Goal: Task Accomplishment & Management: Use online tool/utility

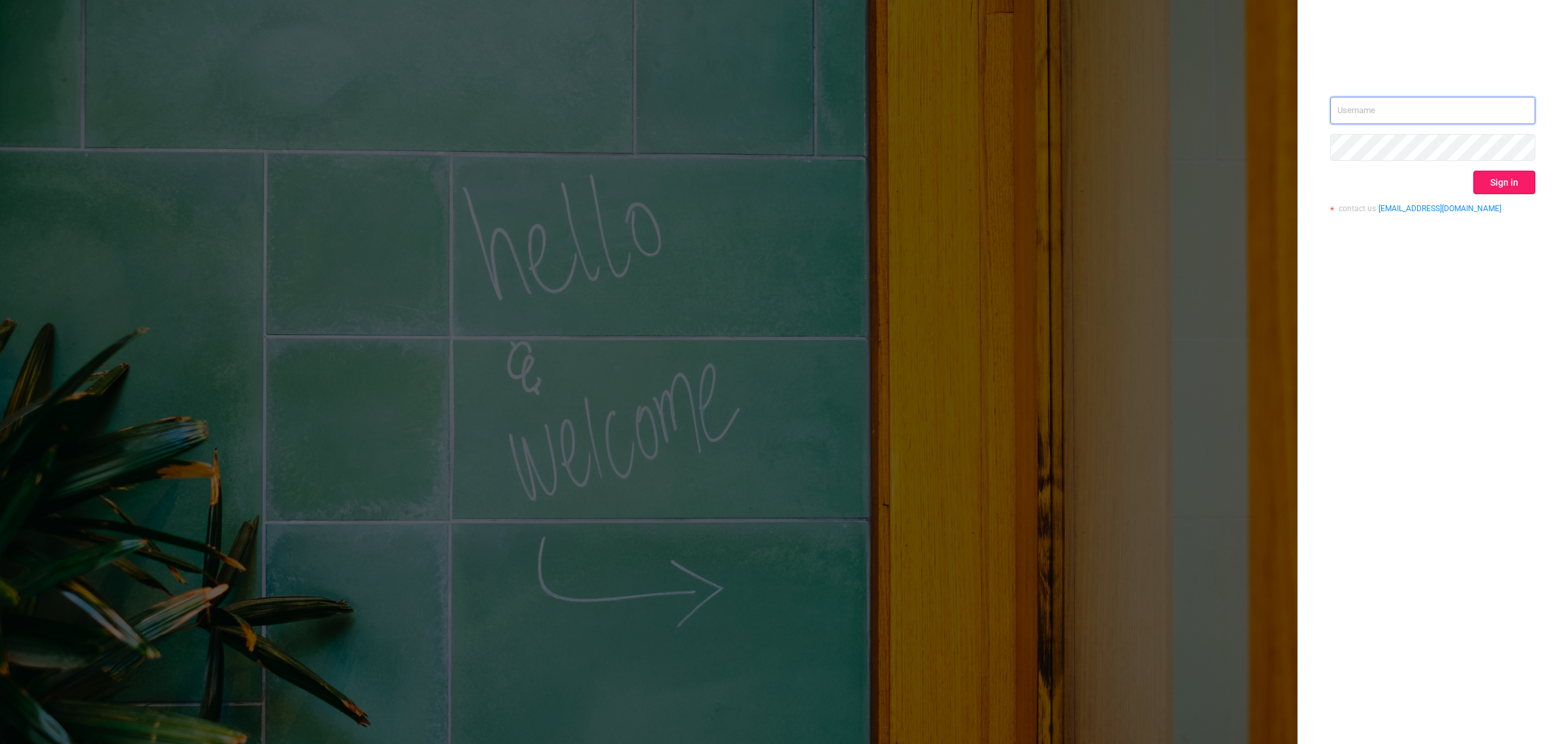
type input "[EMAIL_ADDRESS][DOMAIN_NAME]"
click at [1517, 190] on button "Sign in" at bounding box center [1504, 182] width 62 height 23
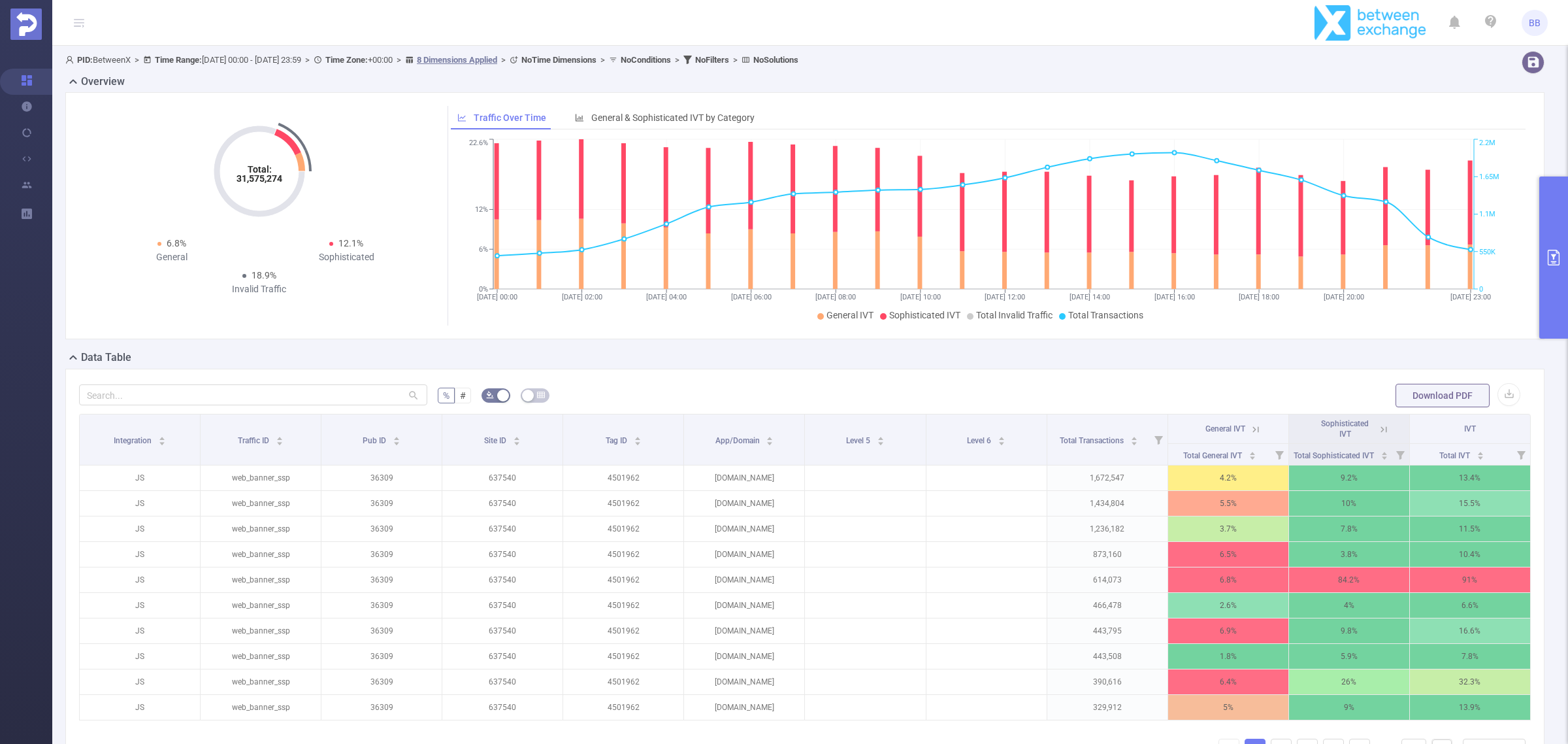
click at [1549, 266] on button "primary" at bounding box center [1553, 257] width 29 height 162
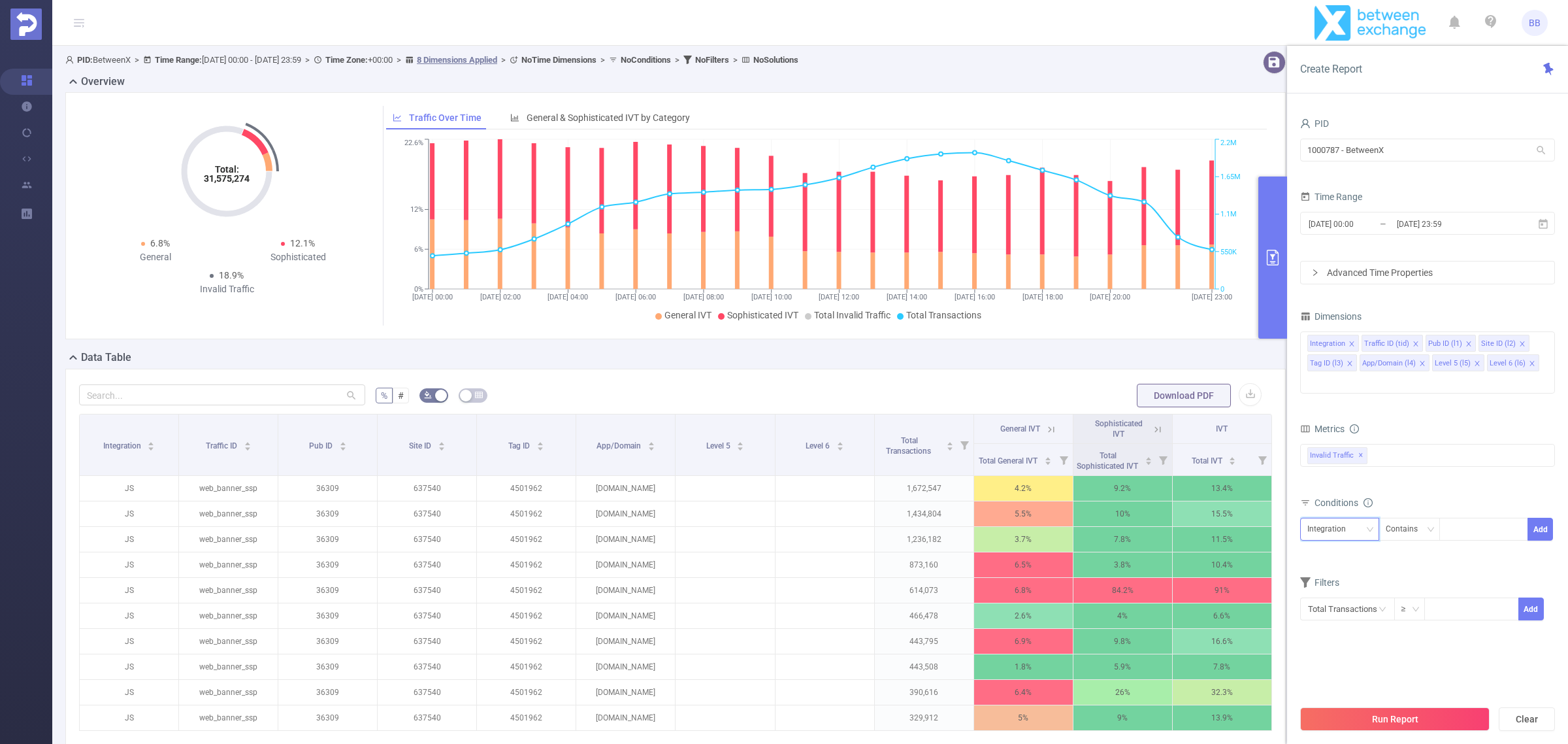
click at [1341, 518] on div "Integration" at bounding box center [1331, 528] width 48 height 22
click at [1341, 582] on li "Pub ID (l1)" at bounding box center [1341, 579] width 83 height 21
click at [1444, 517] on div at bounding box center [1484, 528] width 90 height 22
type input "44098"
click at [1413, 471] on div "Metrics bp_total bp_adult bp_arms bp_crime bp_death_injury_military bp_piracy b…" at bounding box center [1427, 456] width 255 height 73
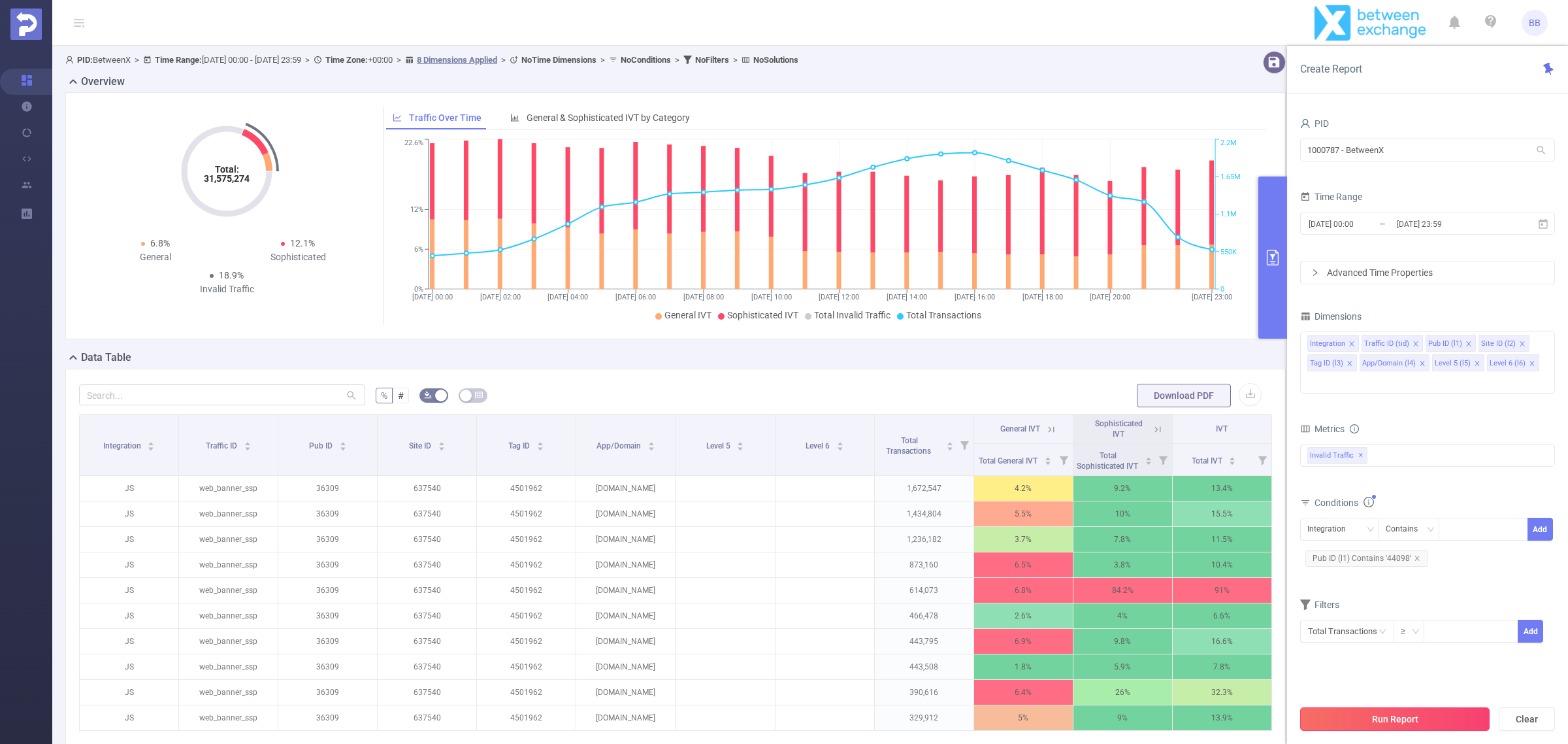
click at [1399, 714] on button "Run Report" at bounding box center [1395, 719] width 189 height 23
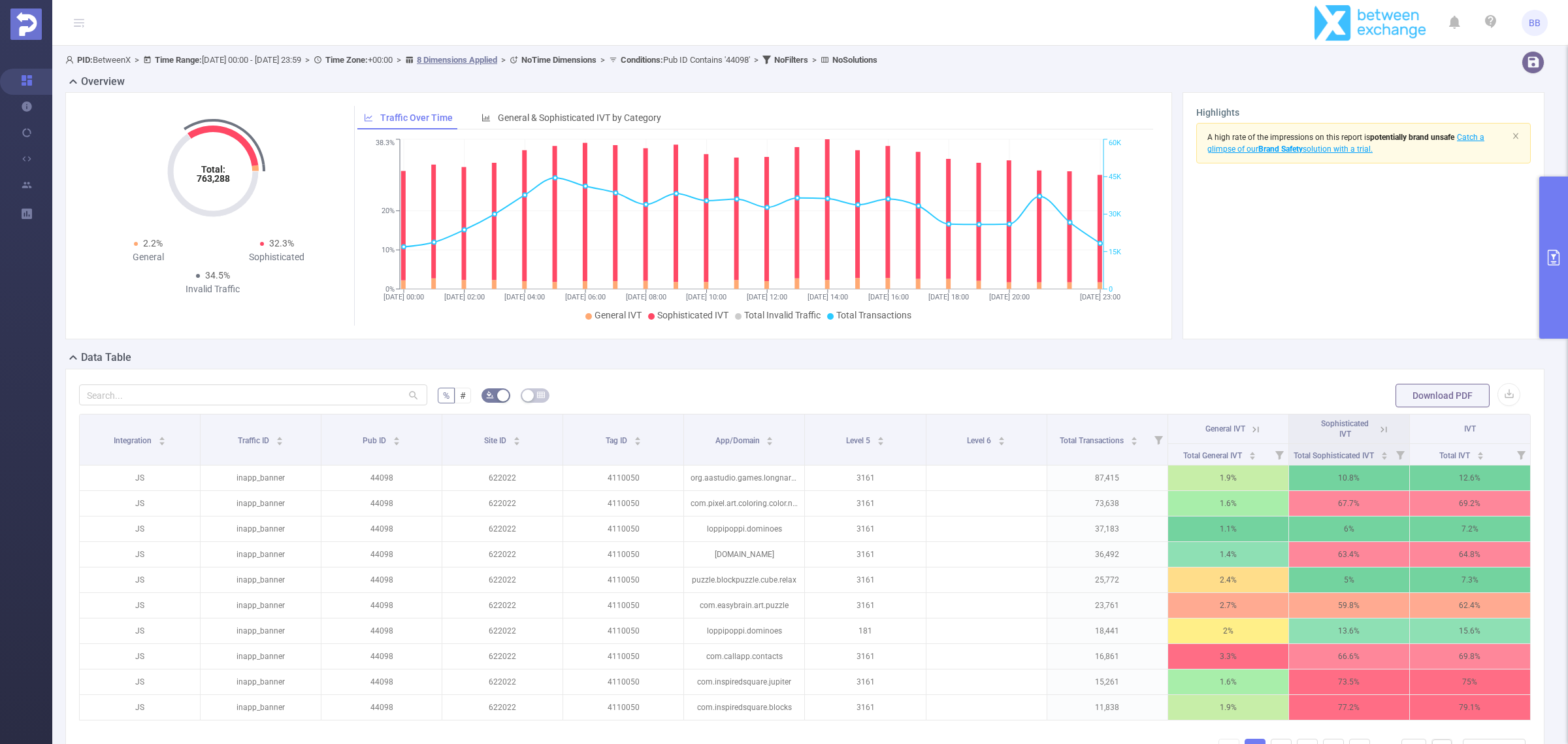
click at [1567, 270] on button "primary" at bounding box center [1553, 257] width 29 height 162
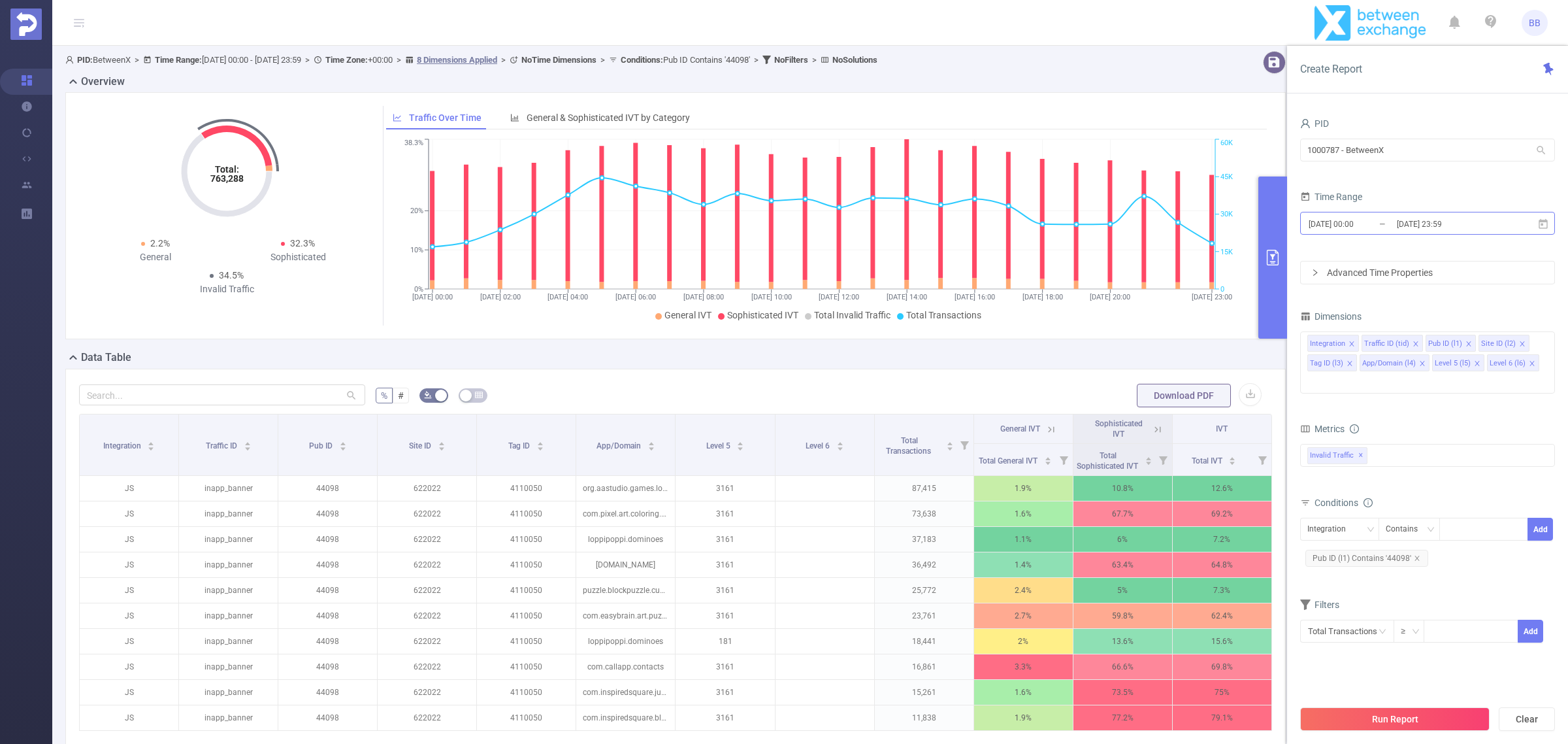
click at [1469, 216] on input "[DATE] 23:59" at bounding box center [1448, 223] width 106 height 18
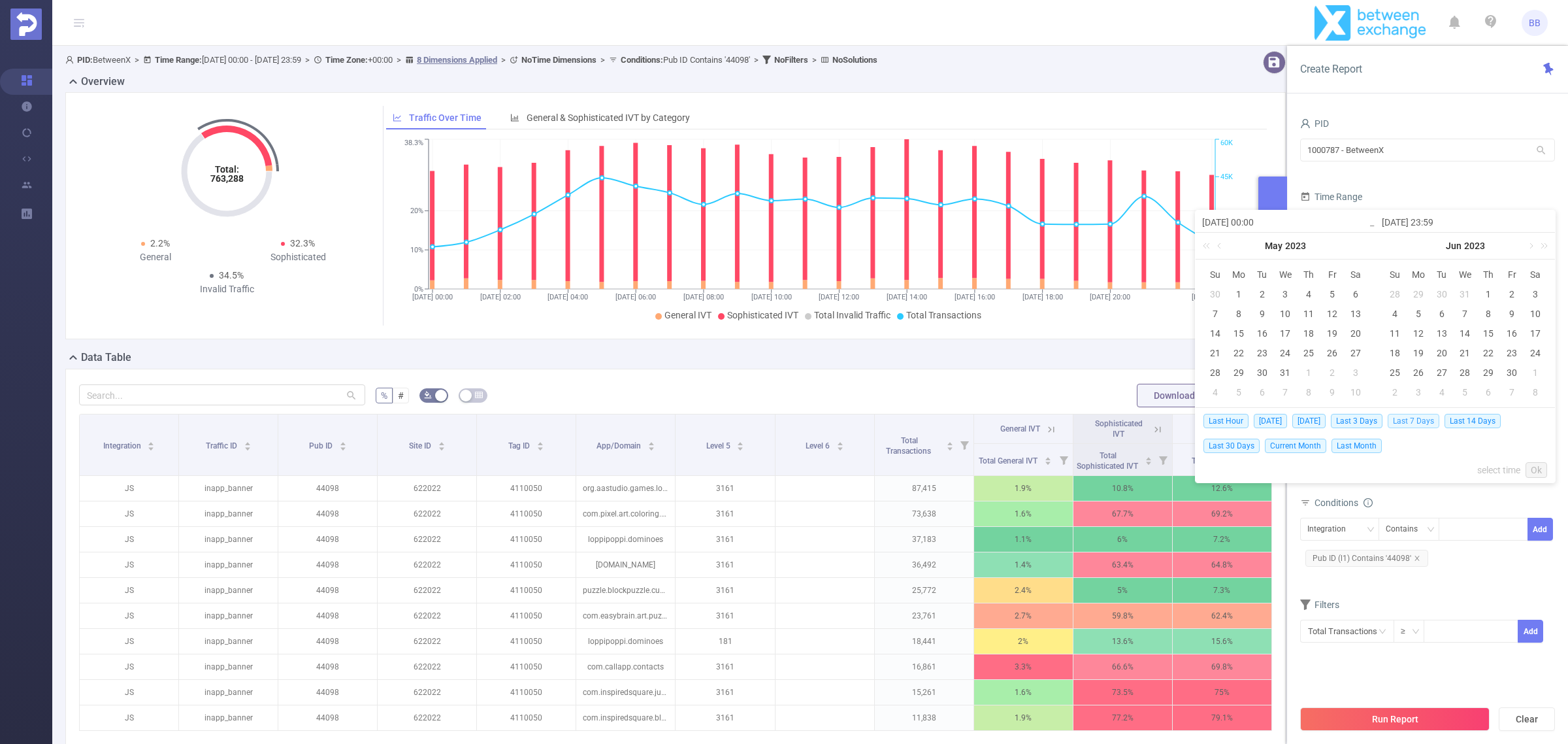
click at [1418, 420] on span "Last 7 Days" at bounding box center [1413, 421] width 52 height 14
type input "[DATE] 00:00"
type input "[DATE] 23:59"
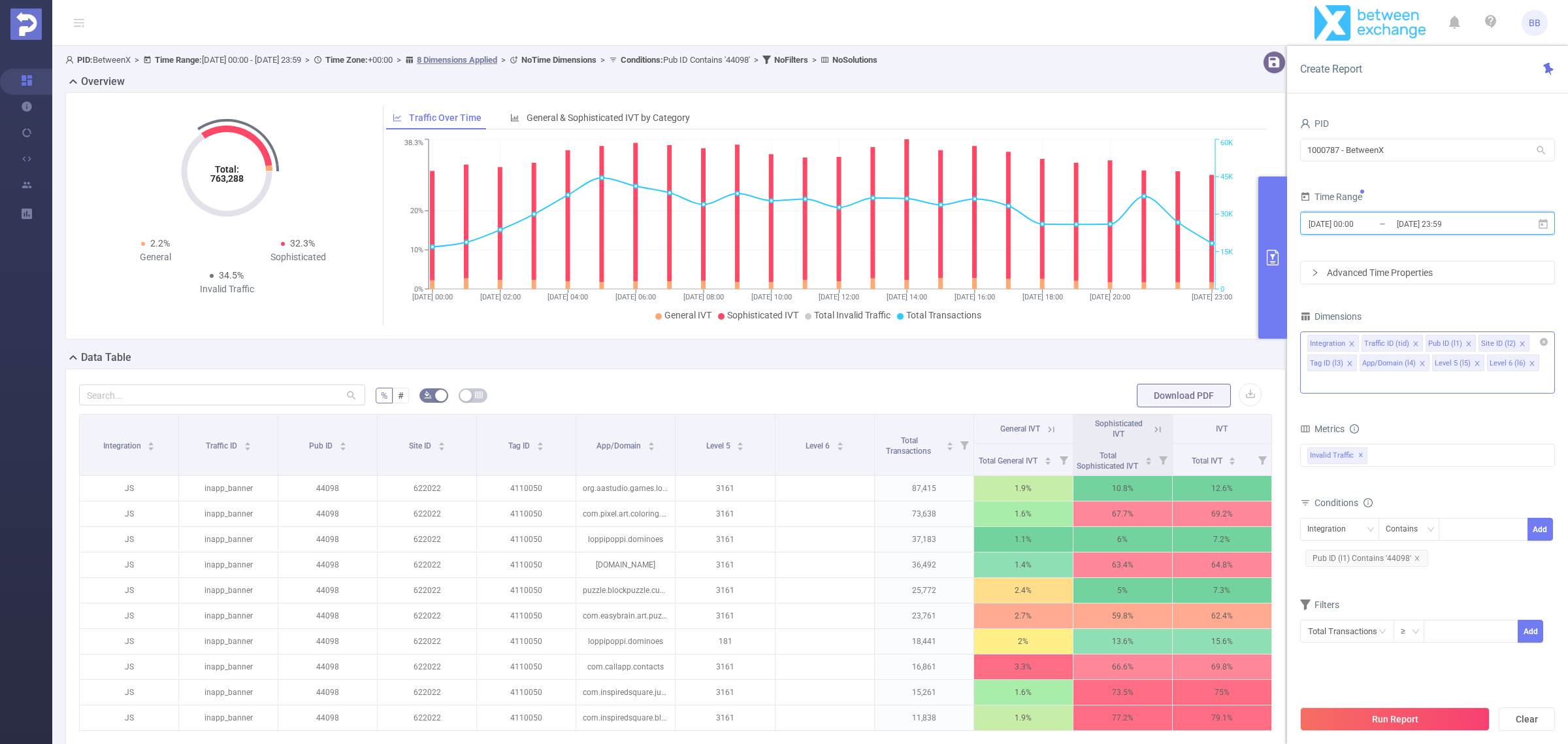
click at [1474, 361] on icon "icon: close" at bounding box center [1477, 363] width 7 height 7
click at [1419, 366] on icon "icon: close" at bounding box center [1422, 363] width 7 height 7
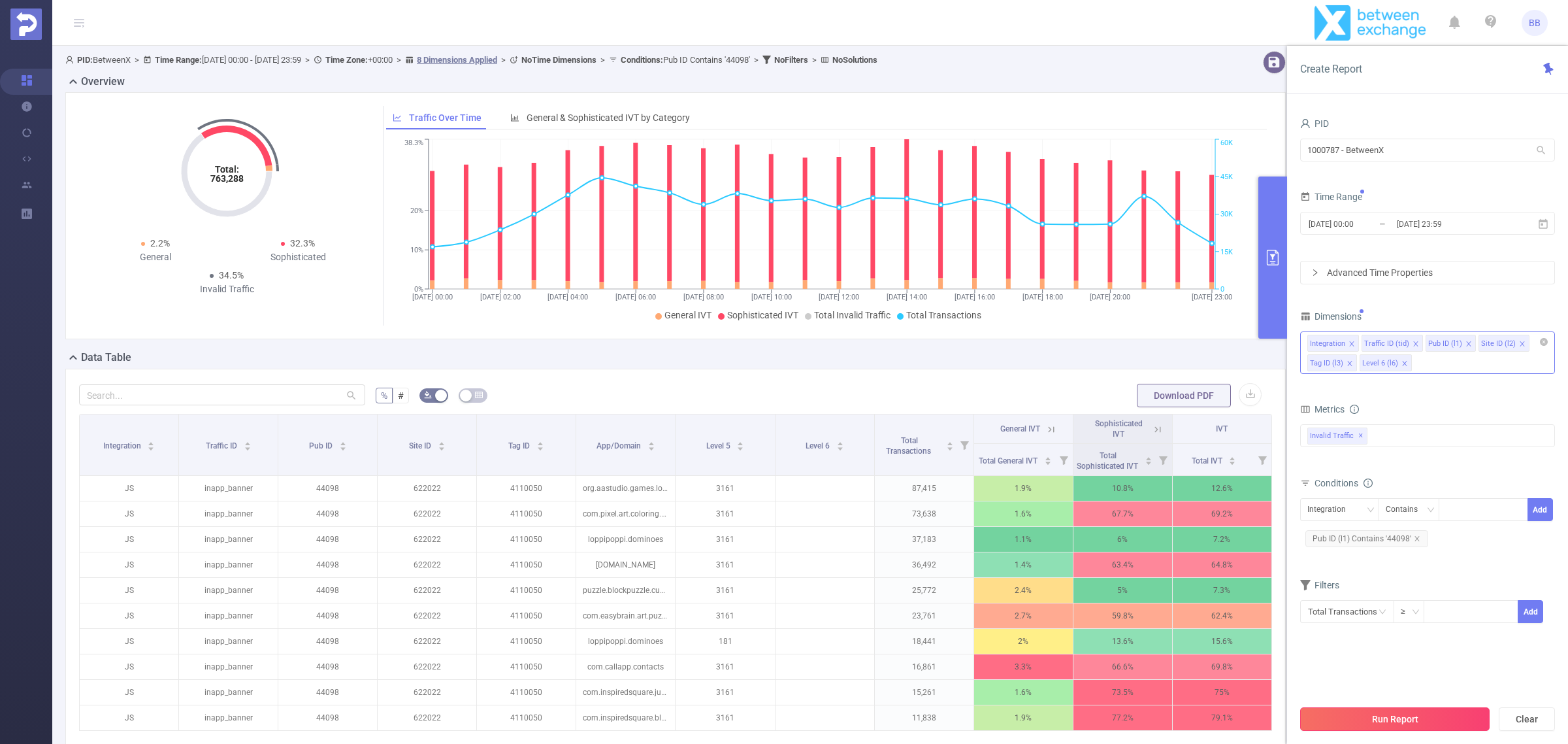
click at [1397, 712] on button "Run Report" at bounding box center [1395, 719] width 189 height 23
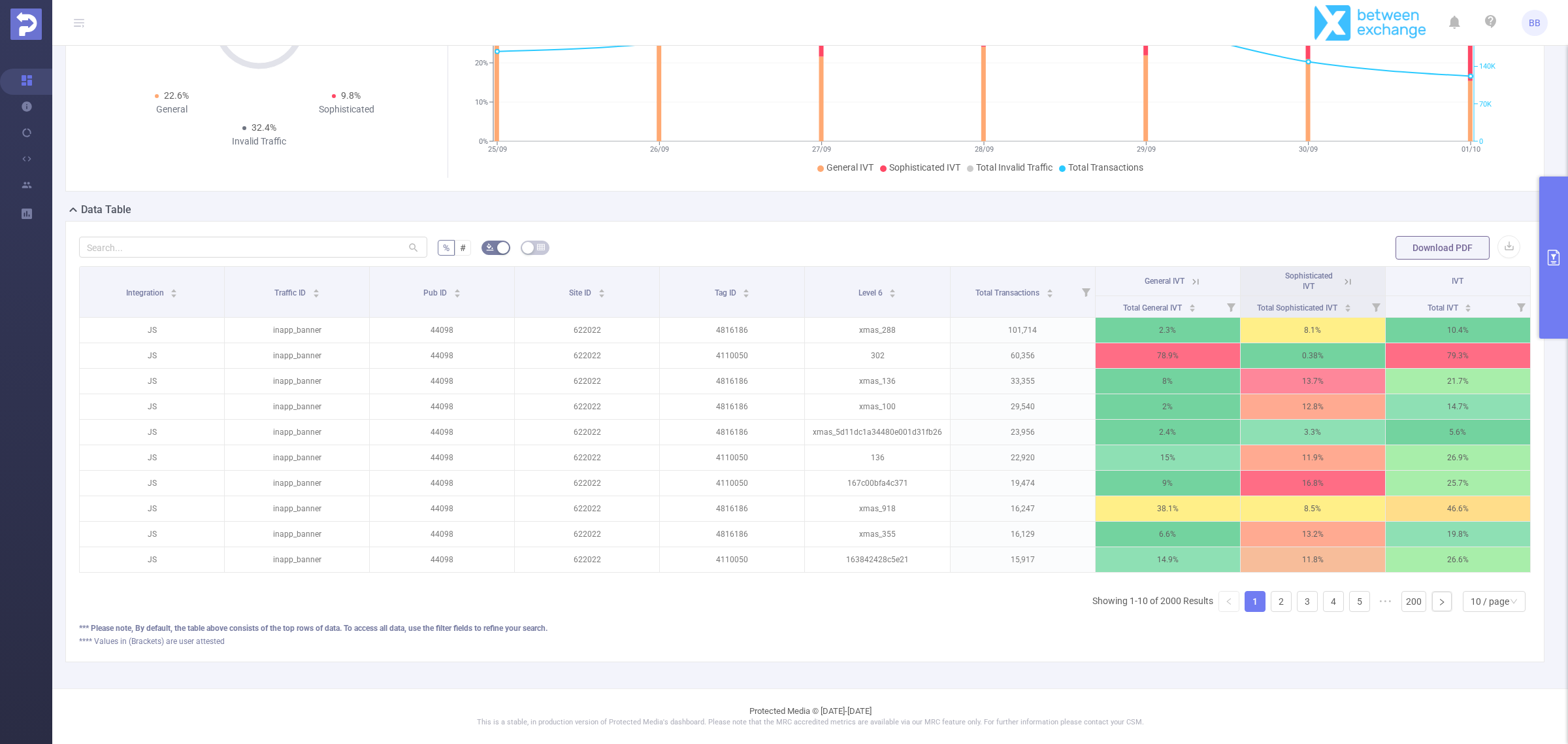
scroll to position [162, 0]
click at [1560, 260] on icon "primary" at bounding box center [1553, 257] width 16 height 16
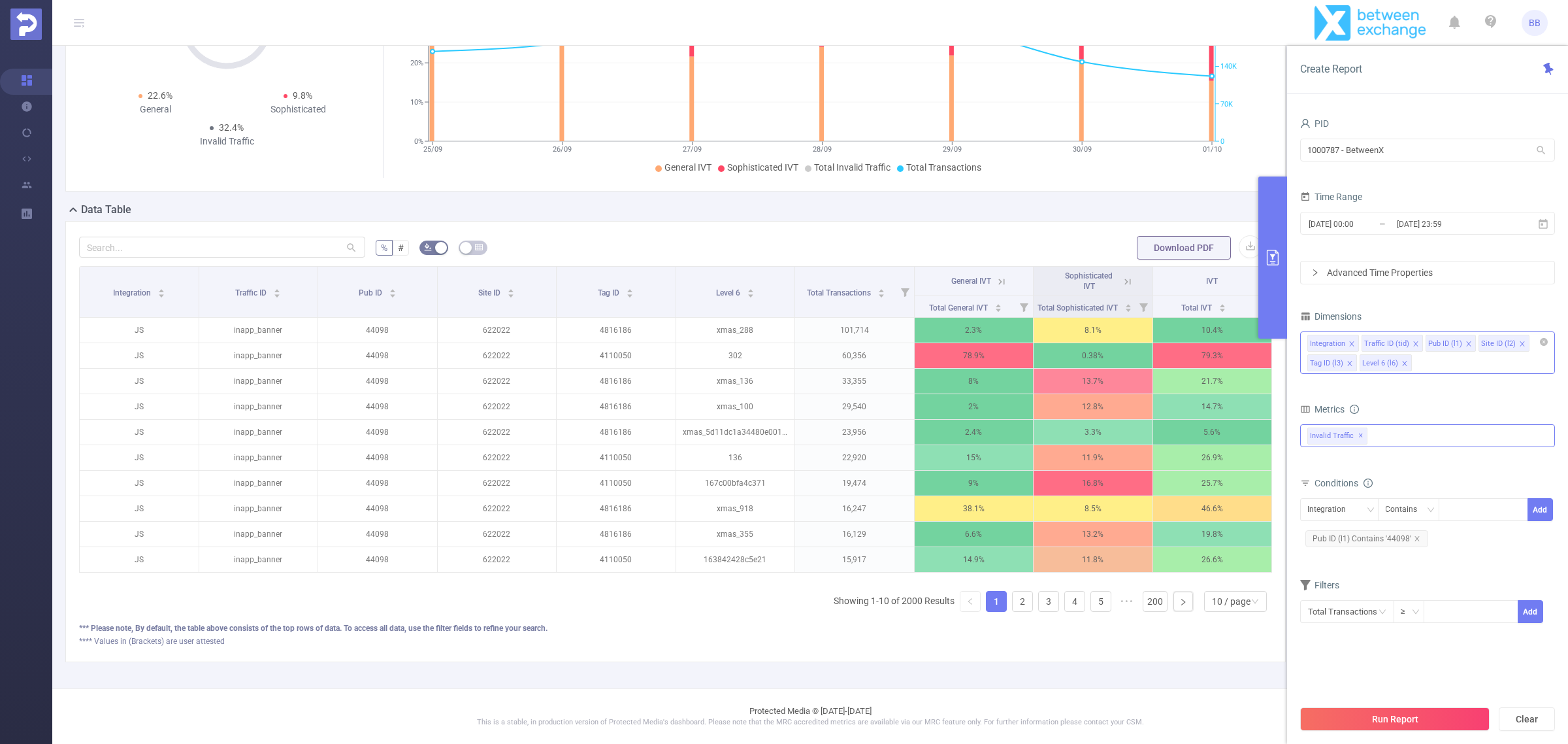
click at [1408, 436] on div "Invalid Traffic ✕" at bounding box center [1427, 436] width 255 height 22
click at [1387, 443] on span "Anti-Fraud" at bounding box center [1441, 441] width 224 height 18
click at [1395, 714] on button "Run Report" at bounding box center [1395, 719] width 189 height 23
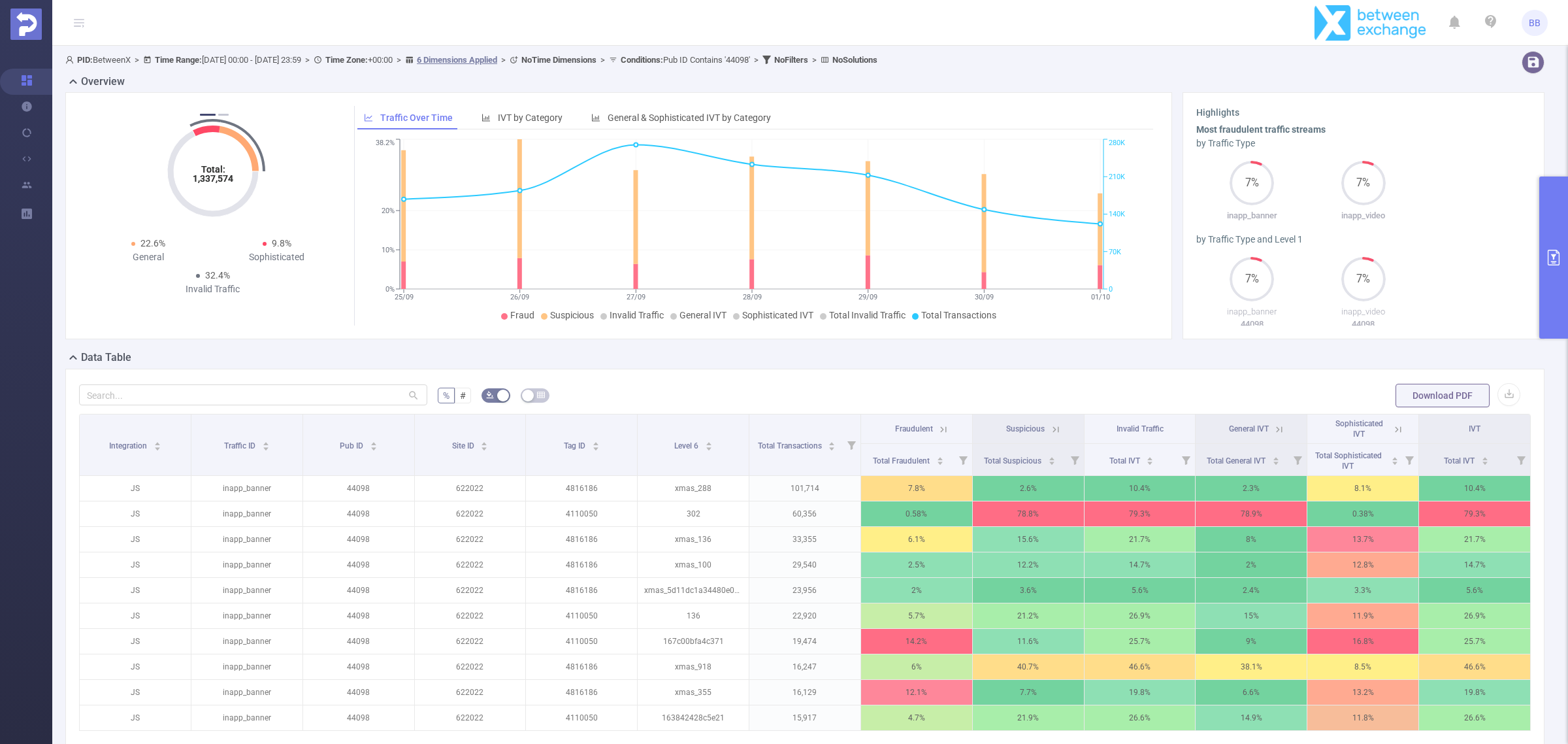
click at [72, 168] on div "Total: 1,337,574 Total: 1,337,574 7% Fraudulent 25.4% Suspicious 32.4% Invalid …" at bounding box center [619, 216] width 1107 height 247
click at [1053, 431] on icon at bounding box center [1056, 429] width 6 height 6
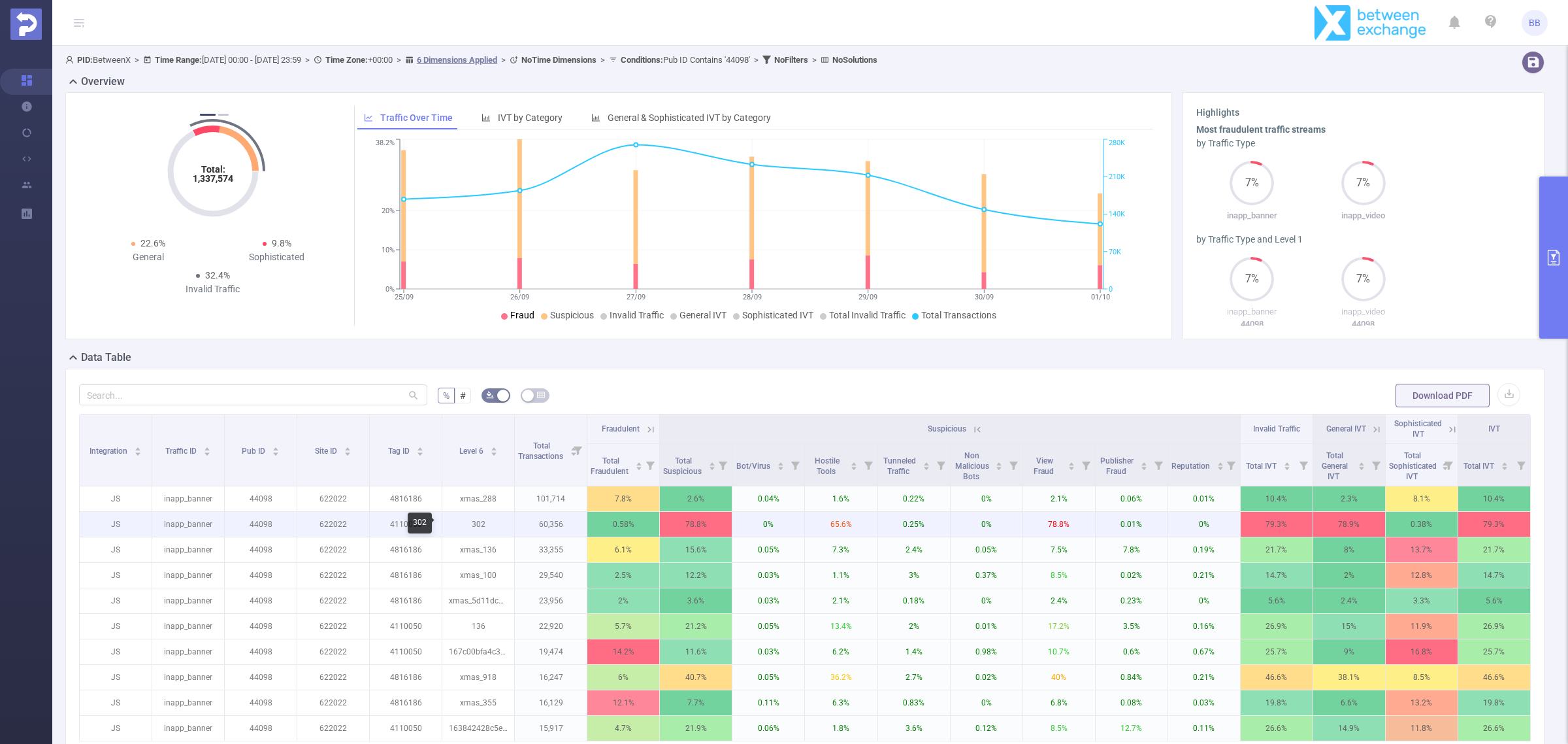
click at [479, 525] on p "302" at bounding box center [478, 524] width 72 height 25
copy p "302"
click at [1370, 426] on icon at bounding box center [1376, 429] width 12 height 12
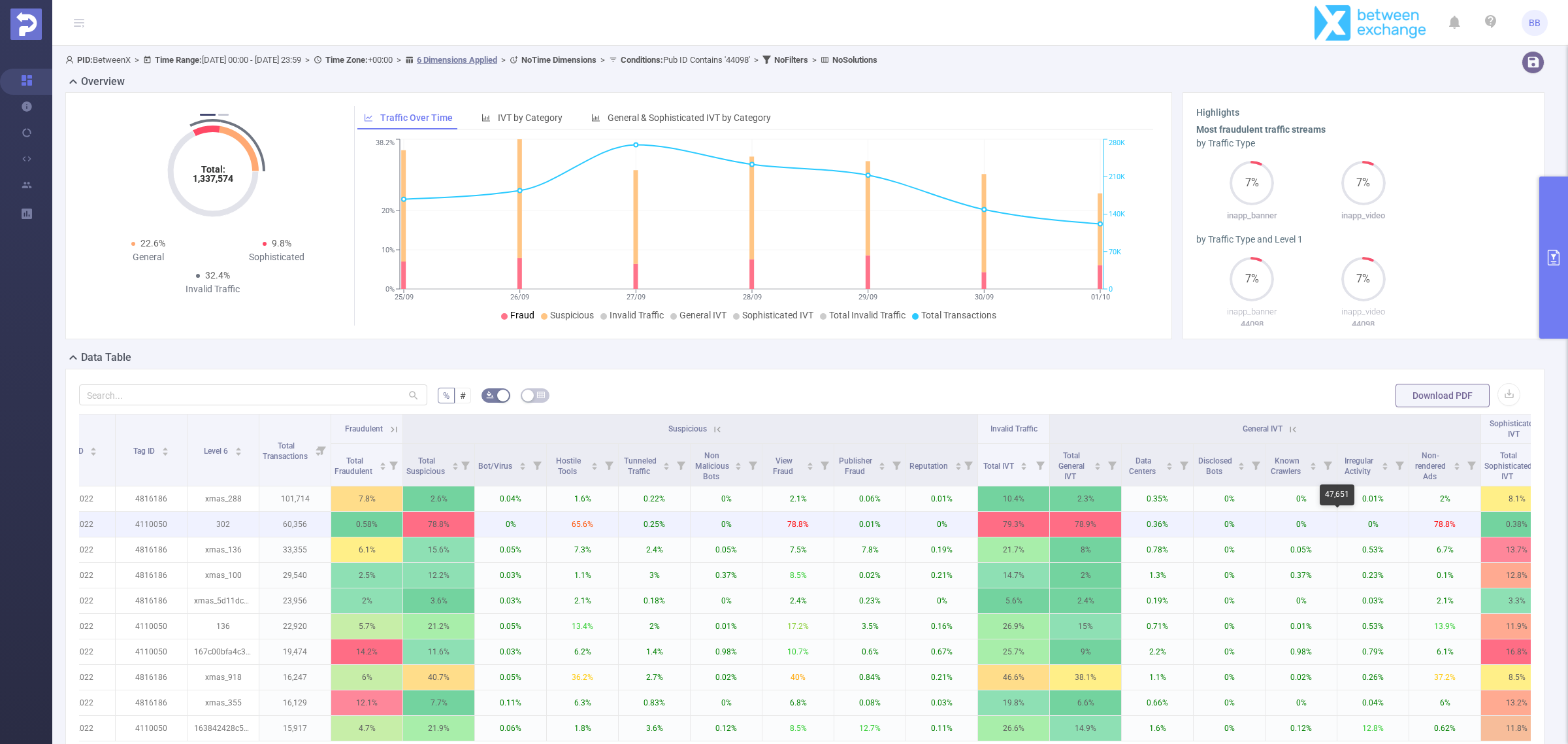
scroll to position [0, 361]
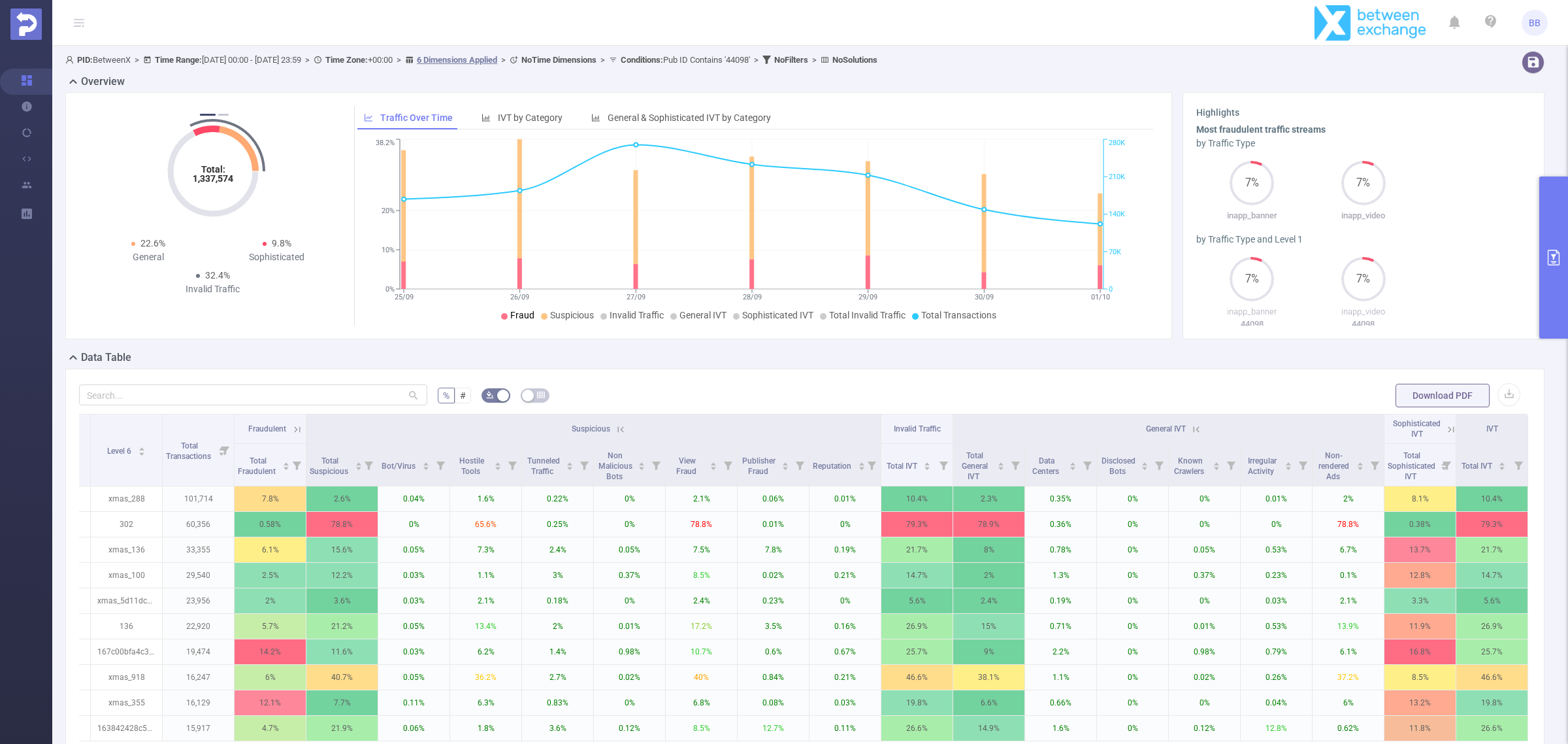
click at [1191, 426] on icon at bounding box center [1196, 429] width 12 height 12
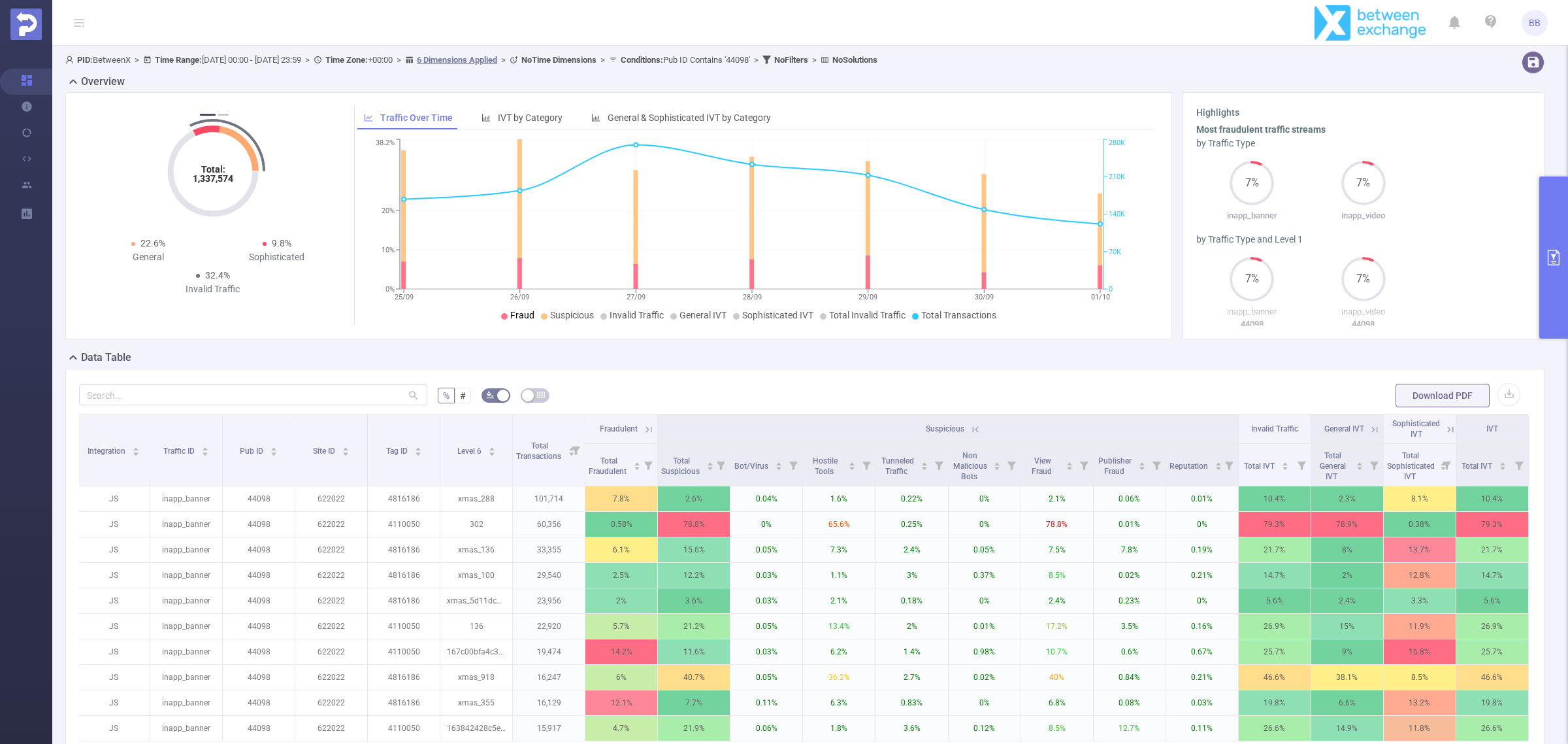
click at [970, 430] on icon at bounding box center [975, 429] width 12 height 12
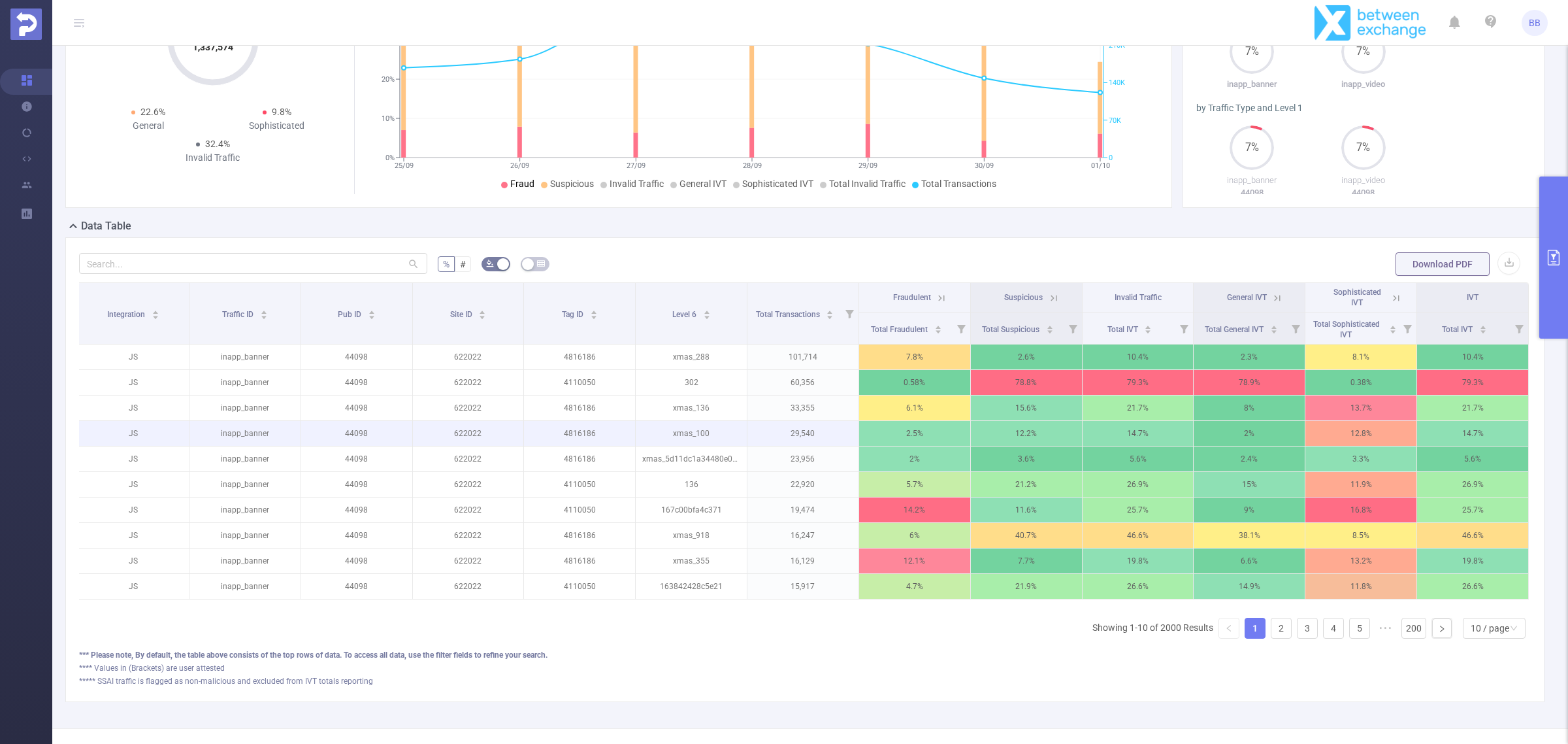
scroll to position [163, 0]
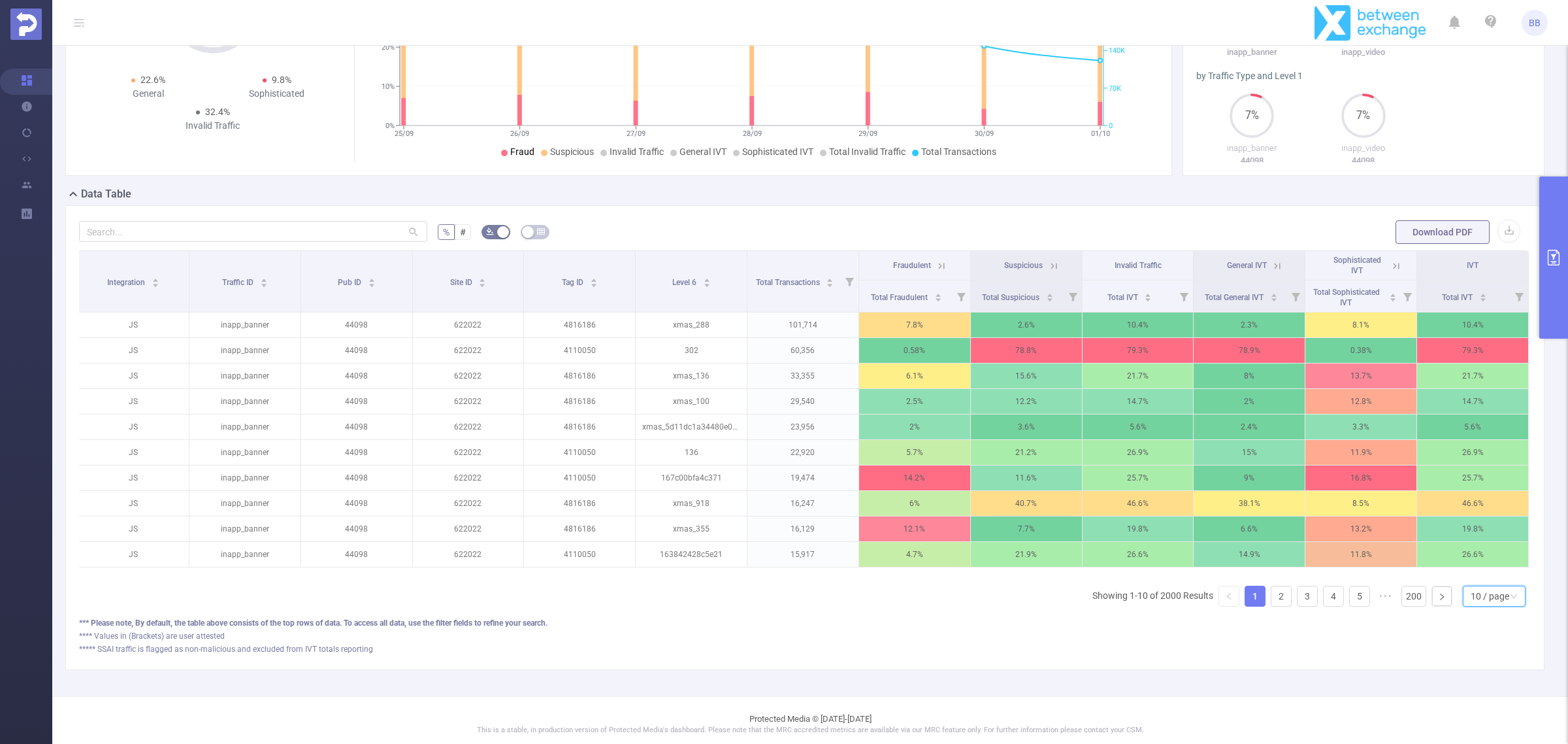
click at [1494, 606] on div "10 / page" at bounding box center [1489, 596] width 38 height 20
click at [1494, 589] on li "50 / page" at bounding box center [1482, 588] width 64 height 21
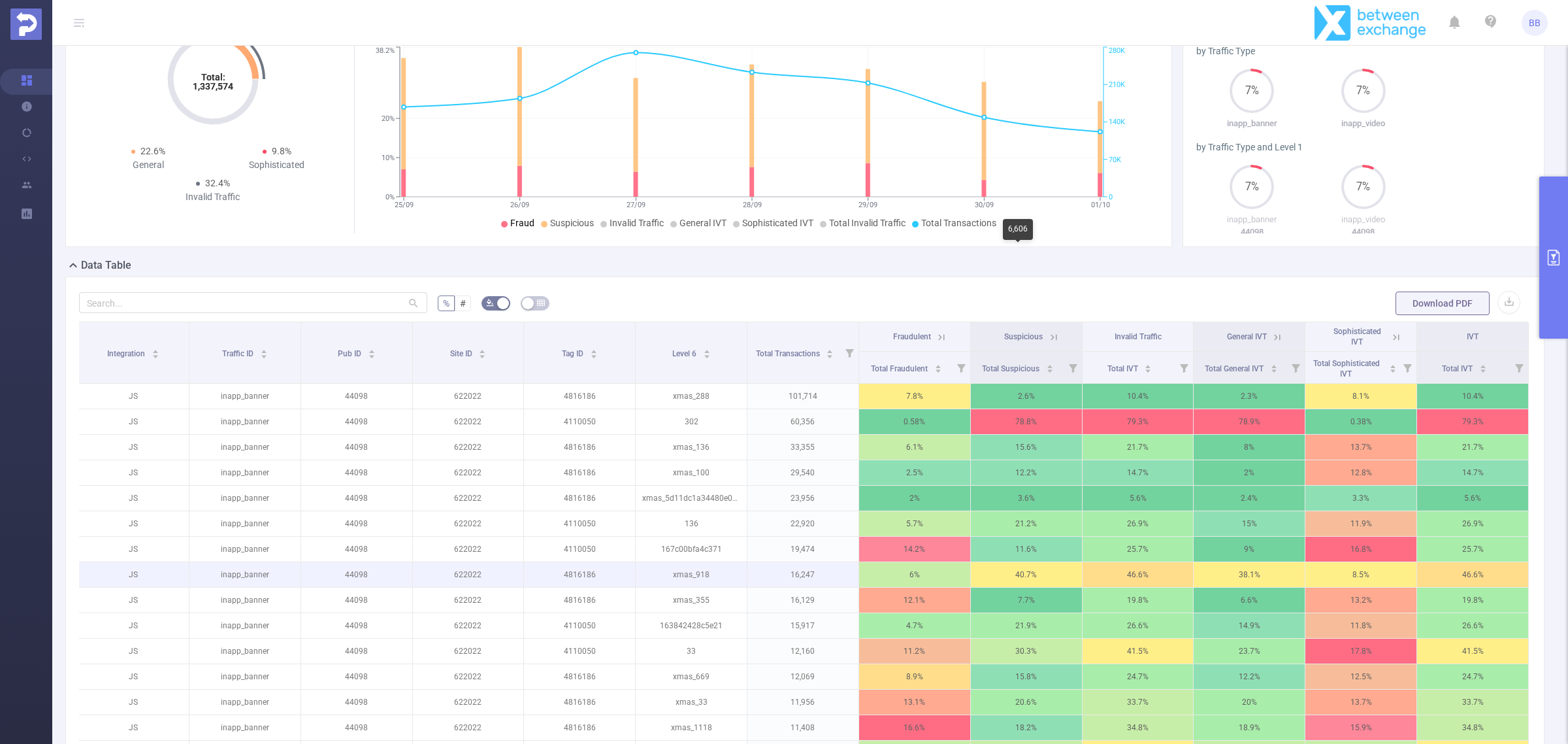
scroll to position [82, 0]
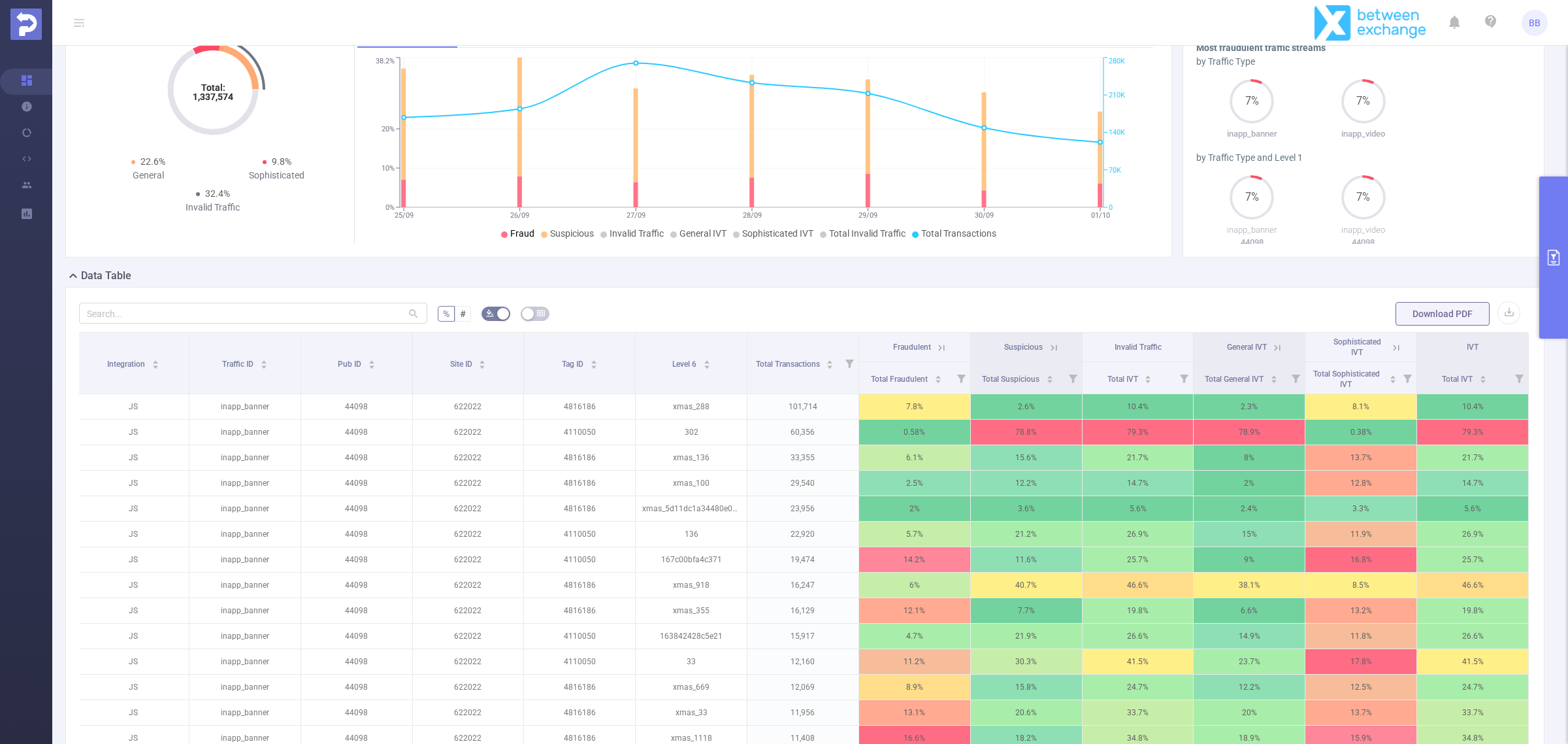
click at [1157, 351] on th "Invalid Traffic" at bounding box center [1138, 347] width 111 height 29
click at [1173, 350] on th "Invalid Traffic" at bounding box center [1138, 347] width 111 height 29
click at [1152, 377] on div "Total IVT" at bounding box center [1130, 378] width 45 height 13
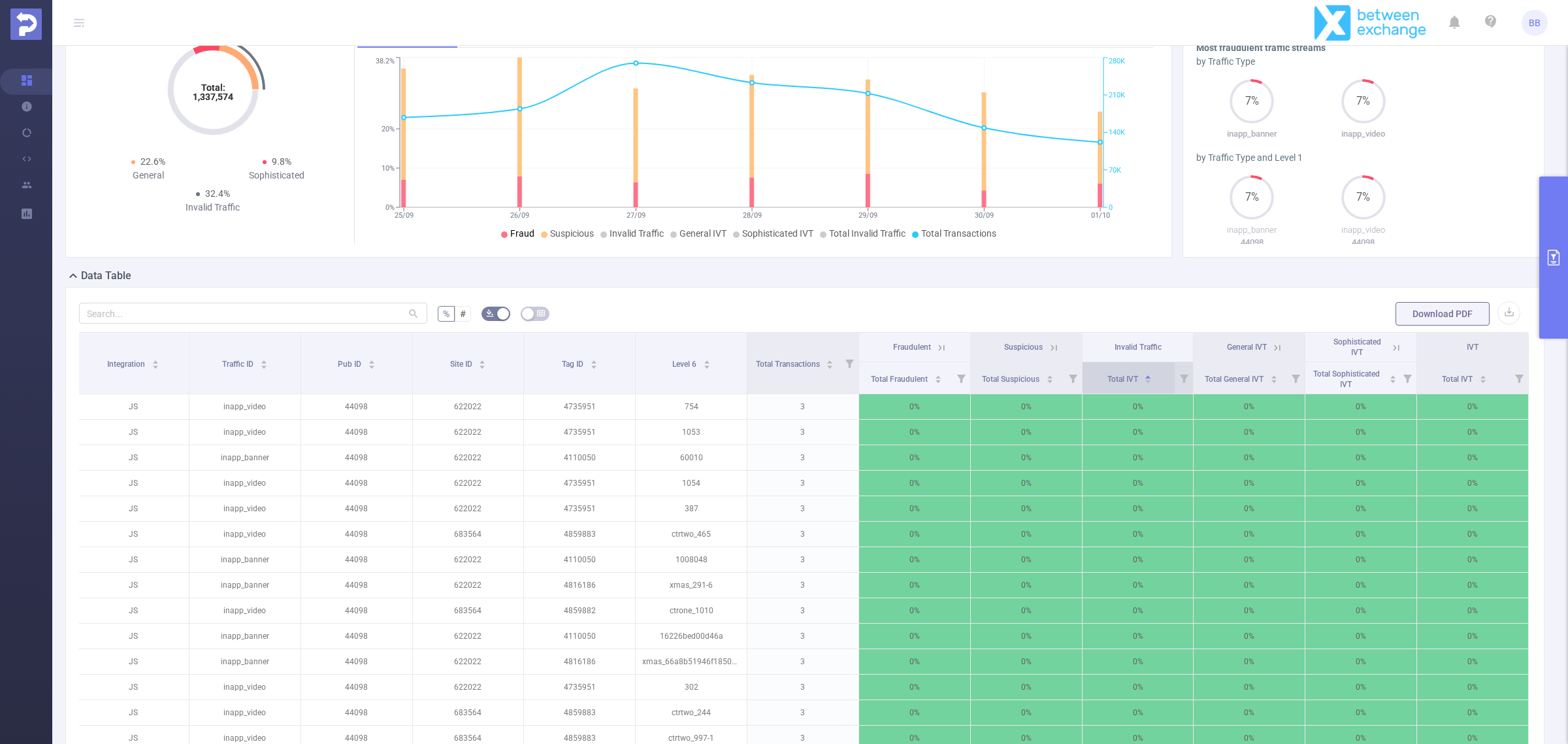
click at [1152, 377] on div "Total IVT" at bounding box center [1130, 378] width 45 height 13
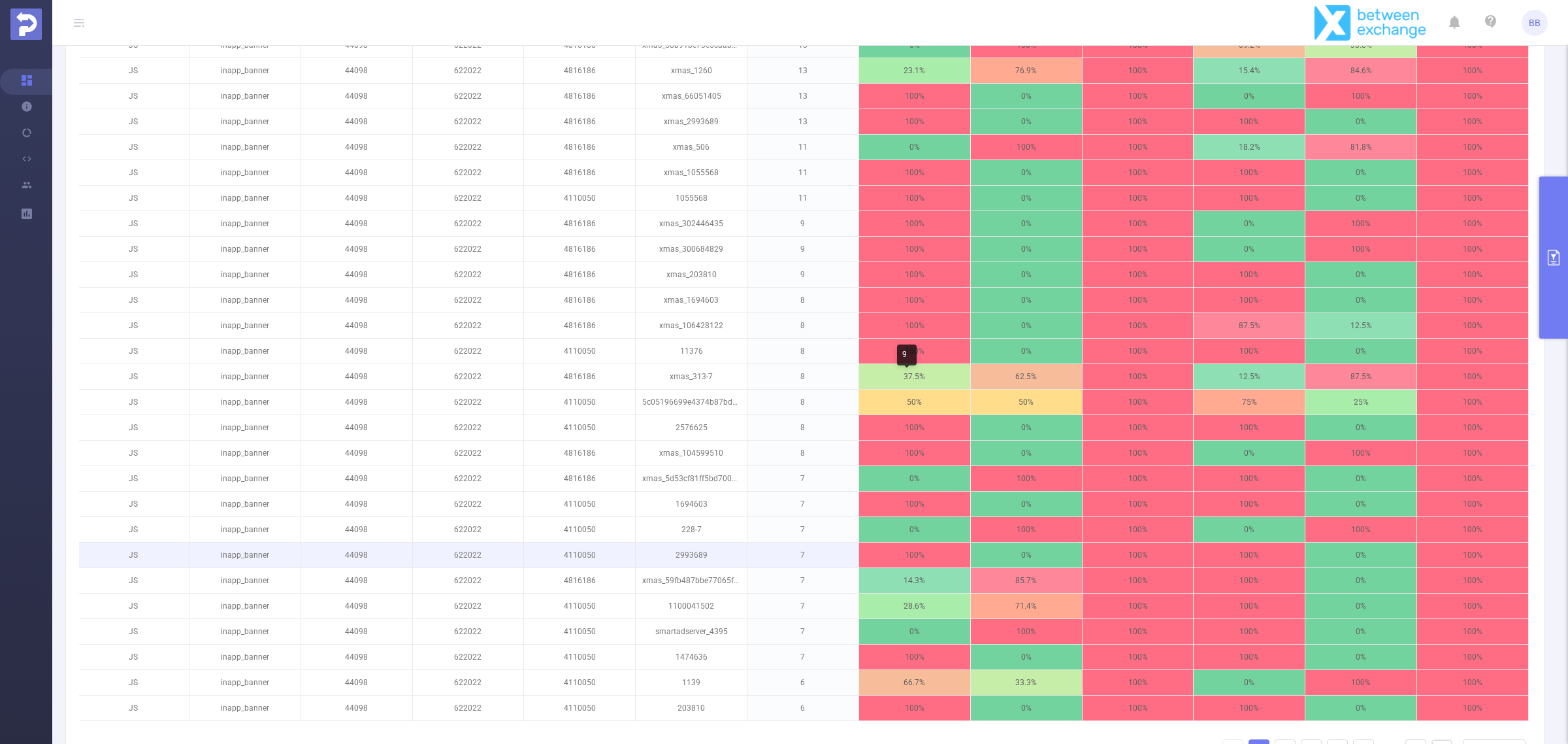
scroll to position [1213, 0]
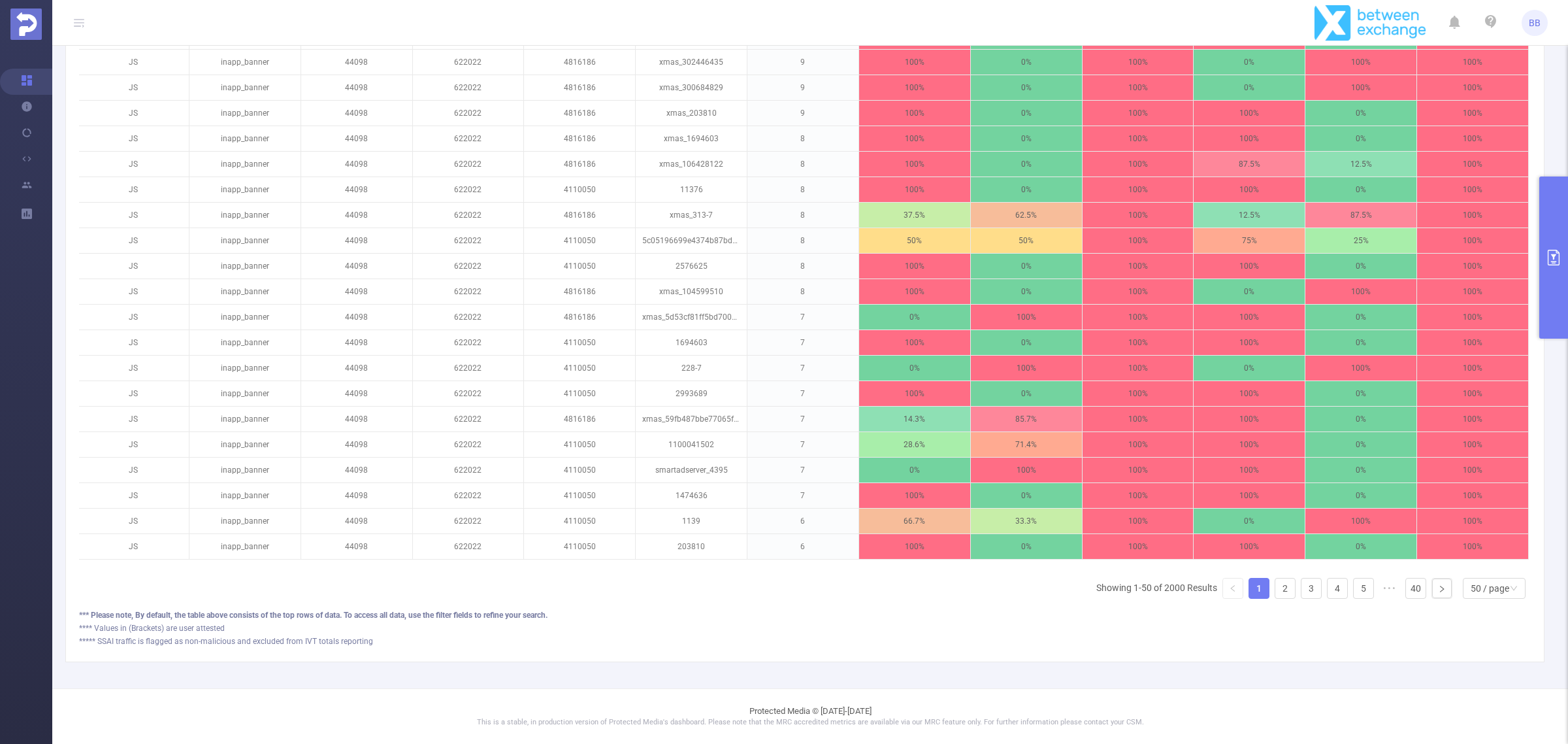
click at [1549, 294] on button "primary" at bounding box center [1553, 257] width 29 height 162
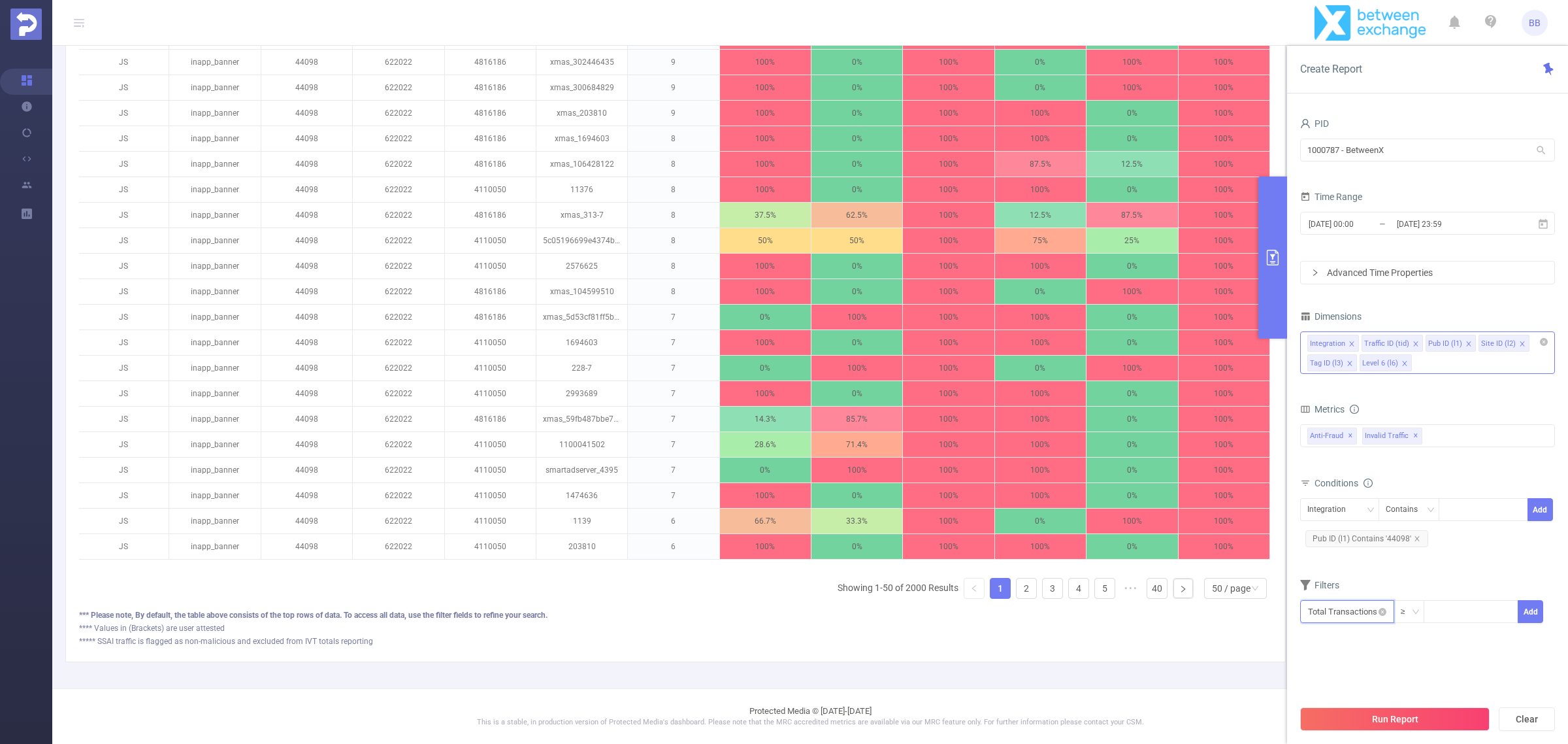
click at [1372, 608] on input "text" at bounding box center [1347, 611] width 94 height 22
click at [1379, 492] on li "Total Transactions" at bounding box center [1347, 494] width 94 height 21
click at [1468, 613] on input at bounding box center [1471, 610] width 93 height 20
type input "1,000"
click at [1529, 613] on button "Add" at bounding box center [1530, 611] width 25 height 22
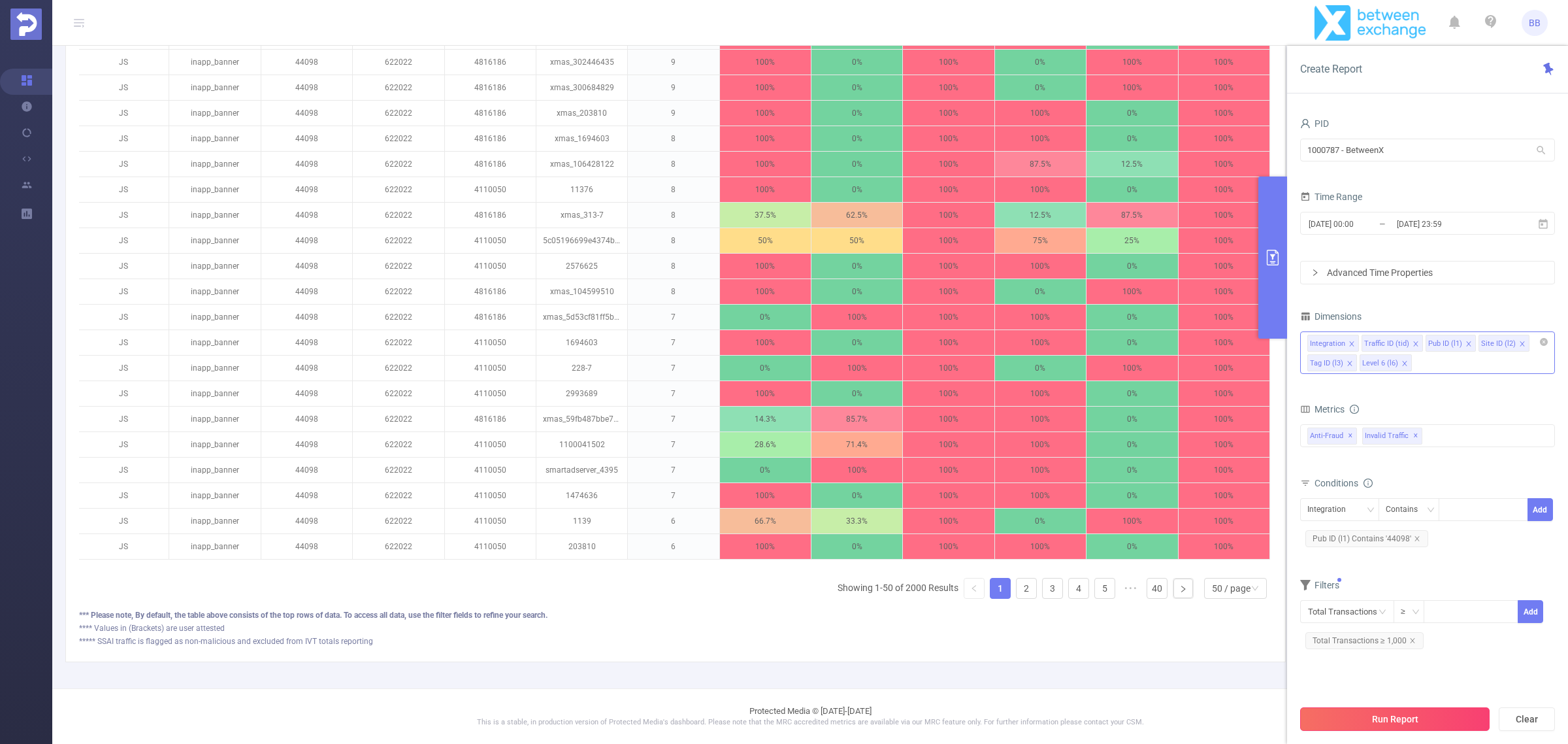
click at [1394, 725] on button "Run Report" at bounding box center [1395, 719] width 189 height 23
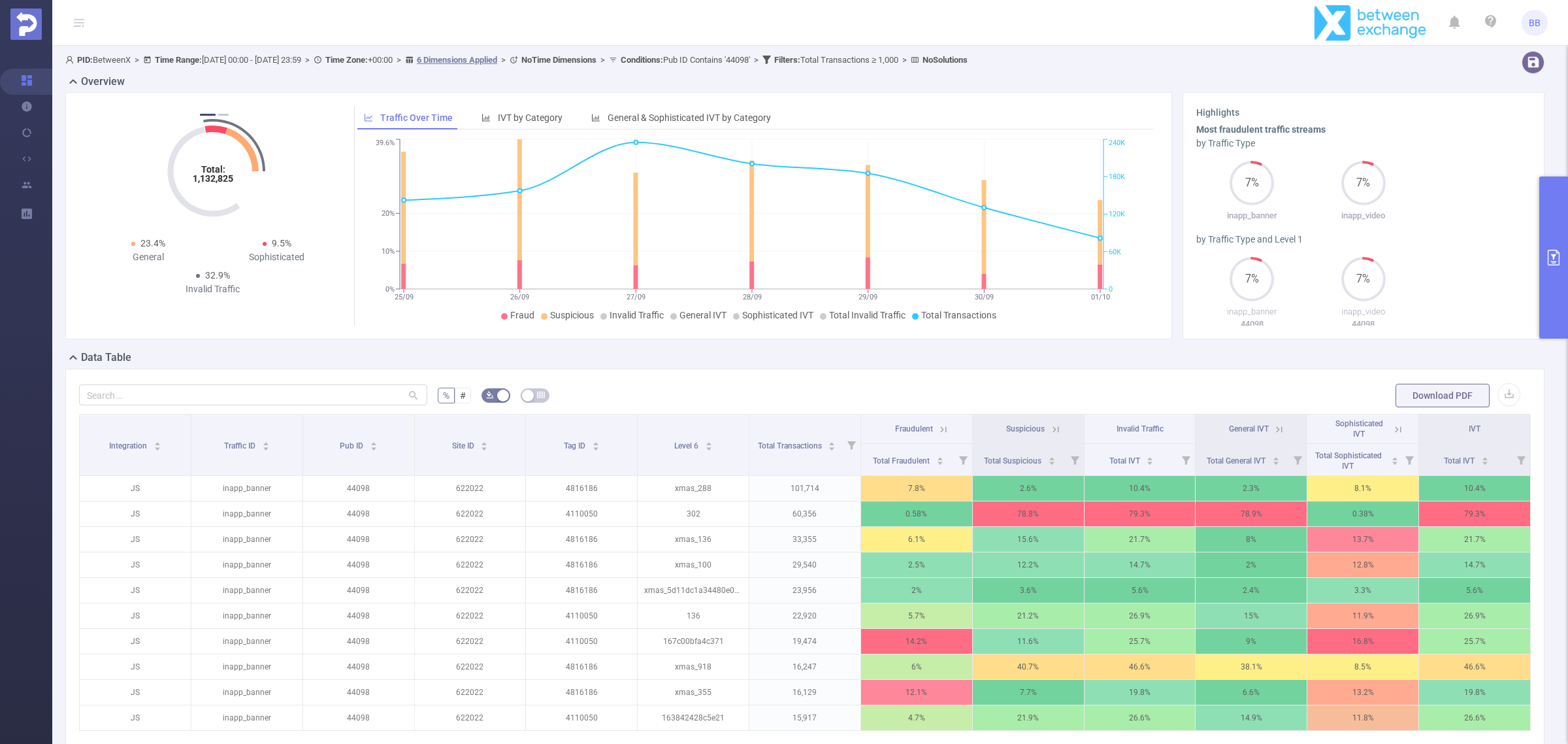
scroll to position [163, 0]
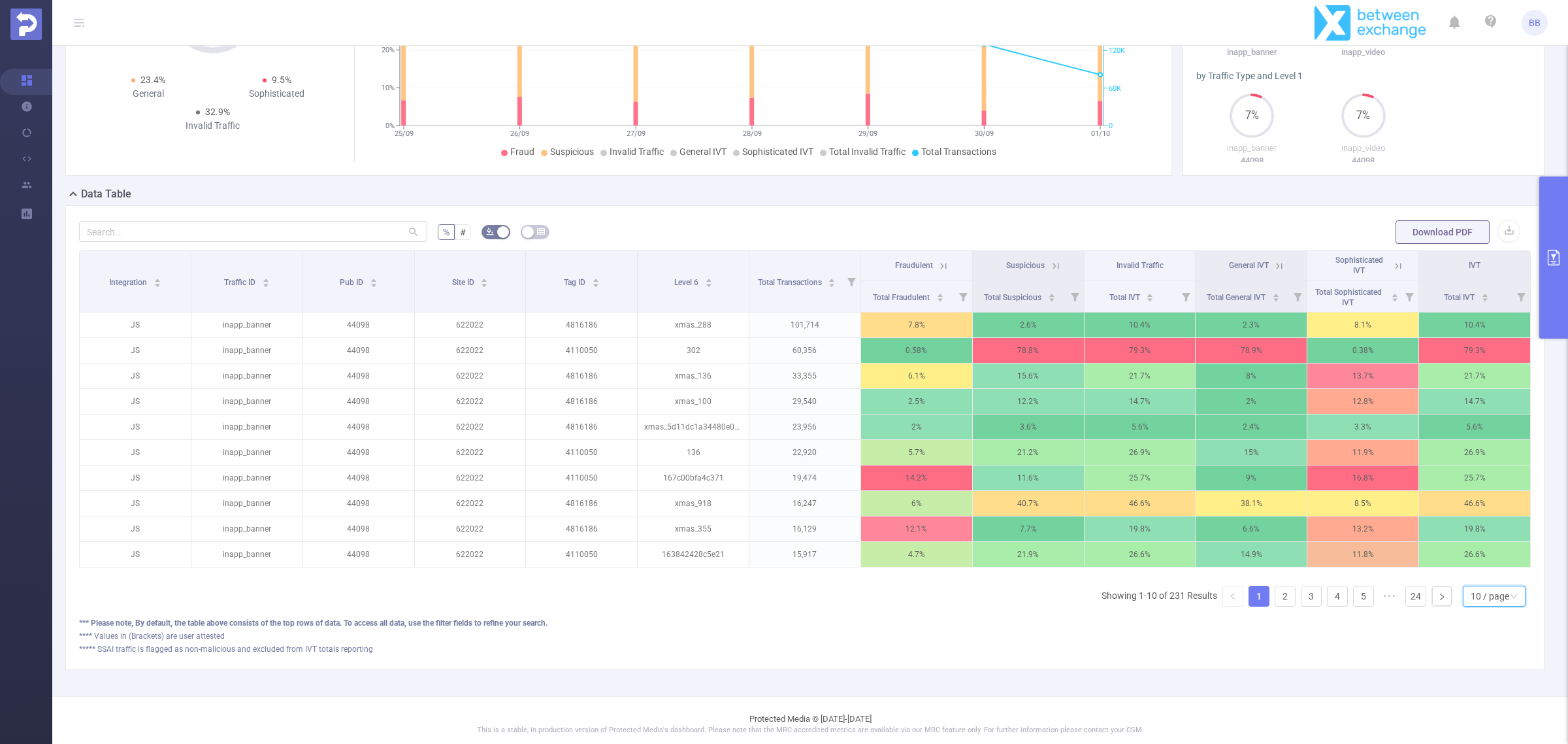
click at [1508, 606] on div "10 / page" at bounding box center [1494, 596] width 63 height 21
click at [1498, 586] on li "50 / page" at bounding box center [1482, 588] width 64 height 21
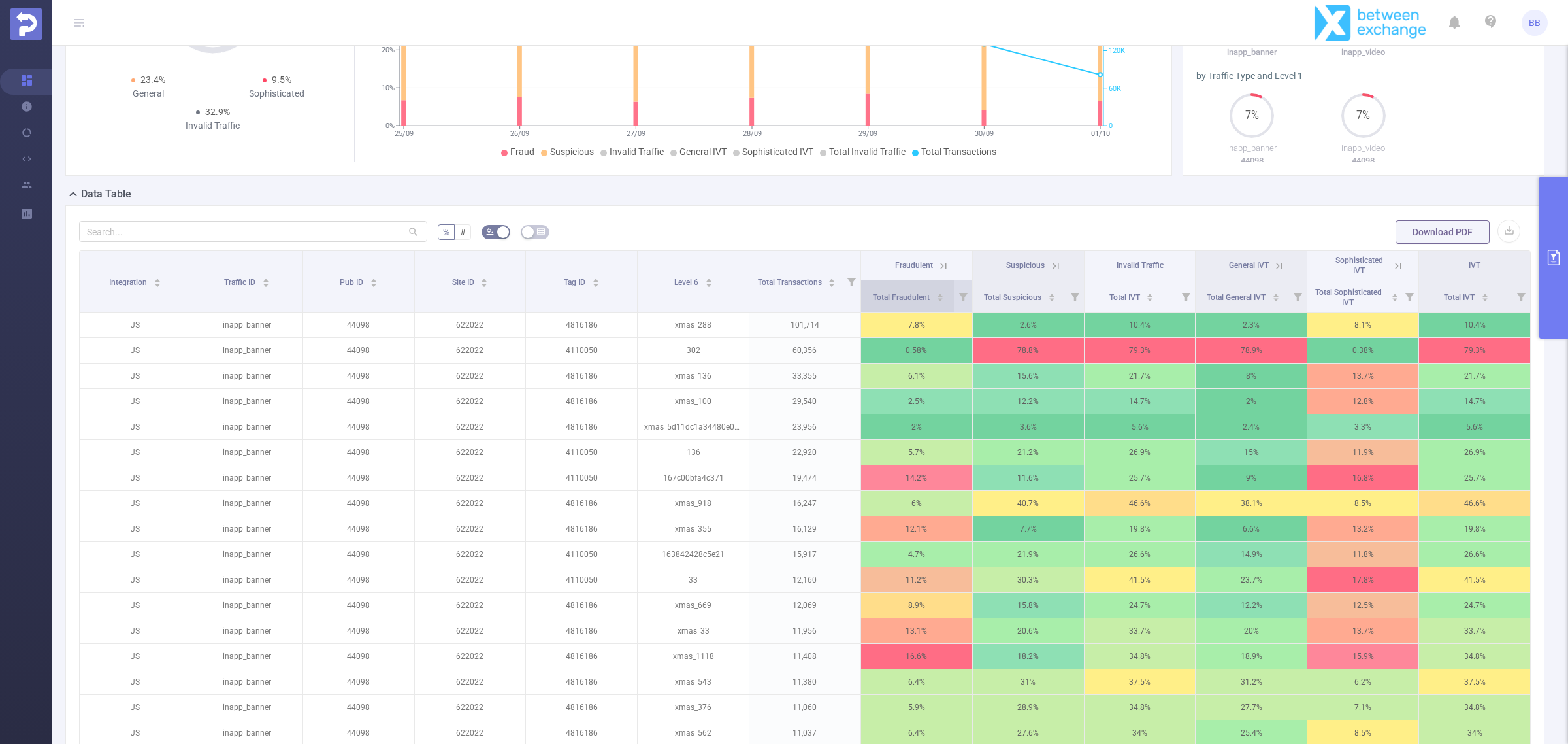
click at [934, 290] on div "Total Fraudulent" at bounding box center [909, 296] width 71 height 13
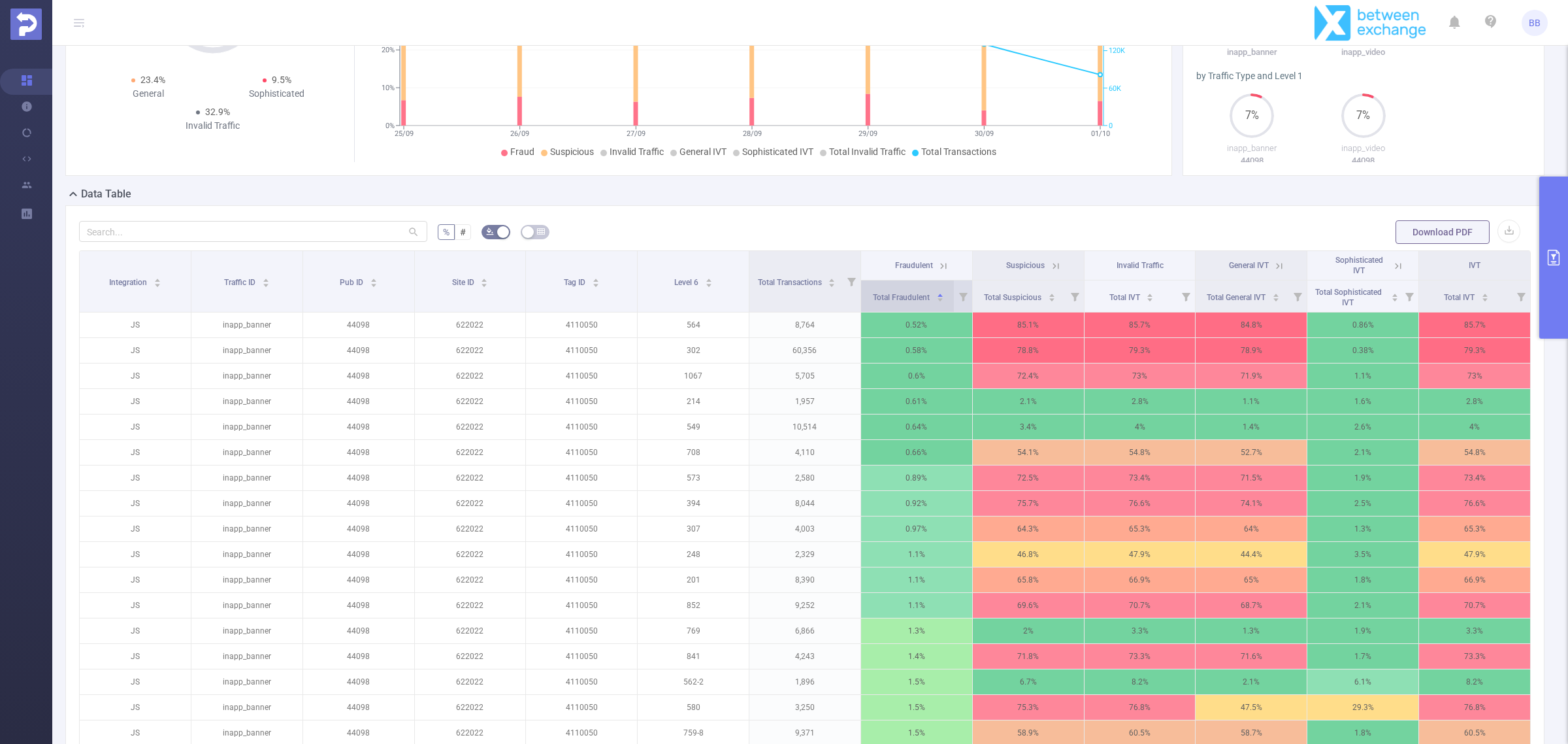
click at [937, 295] on icon "icon: caret-up" at bounding box center [940, 295] width 7 height 7
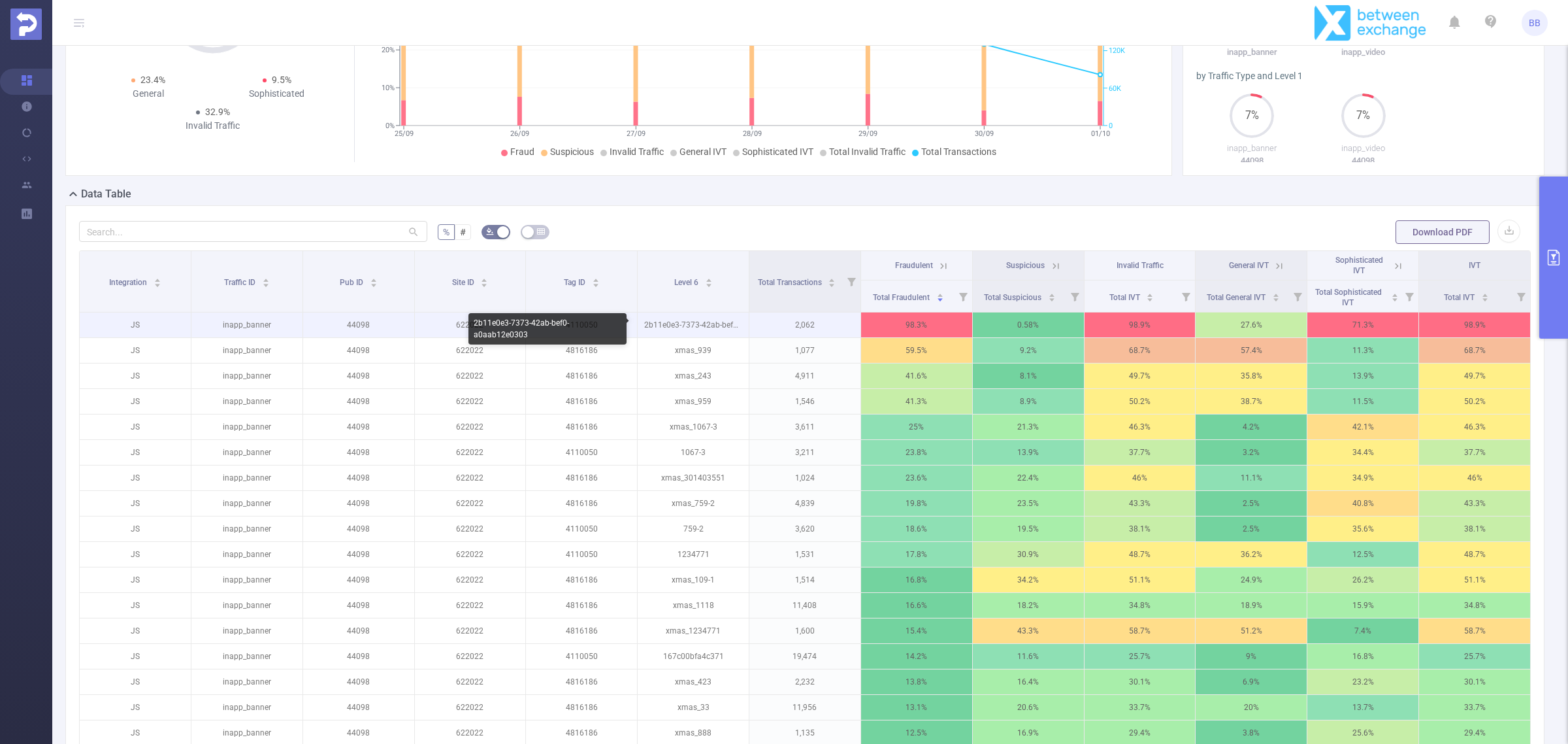
click at [696, 325] on p "2b11e0e3-7373-42ab-bef0-a0aab12e0303" at bounding box center [693, 324] width 111 height 25
copy p "2b11e0e3-7373-42ab-bef0-a0aab12e0303"
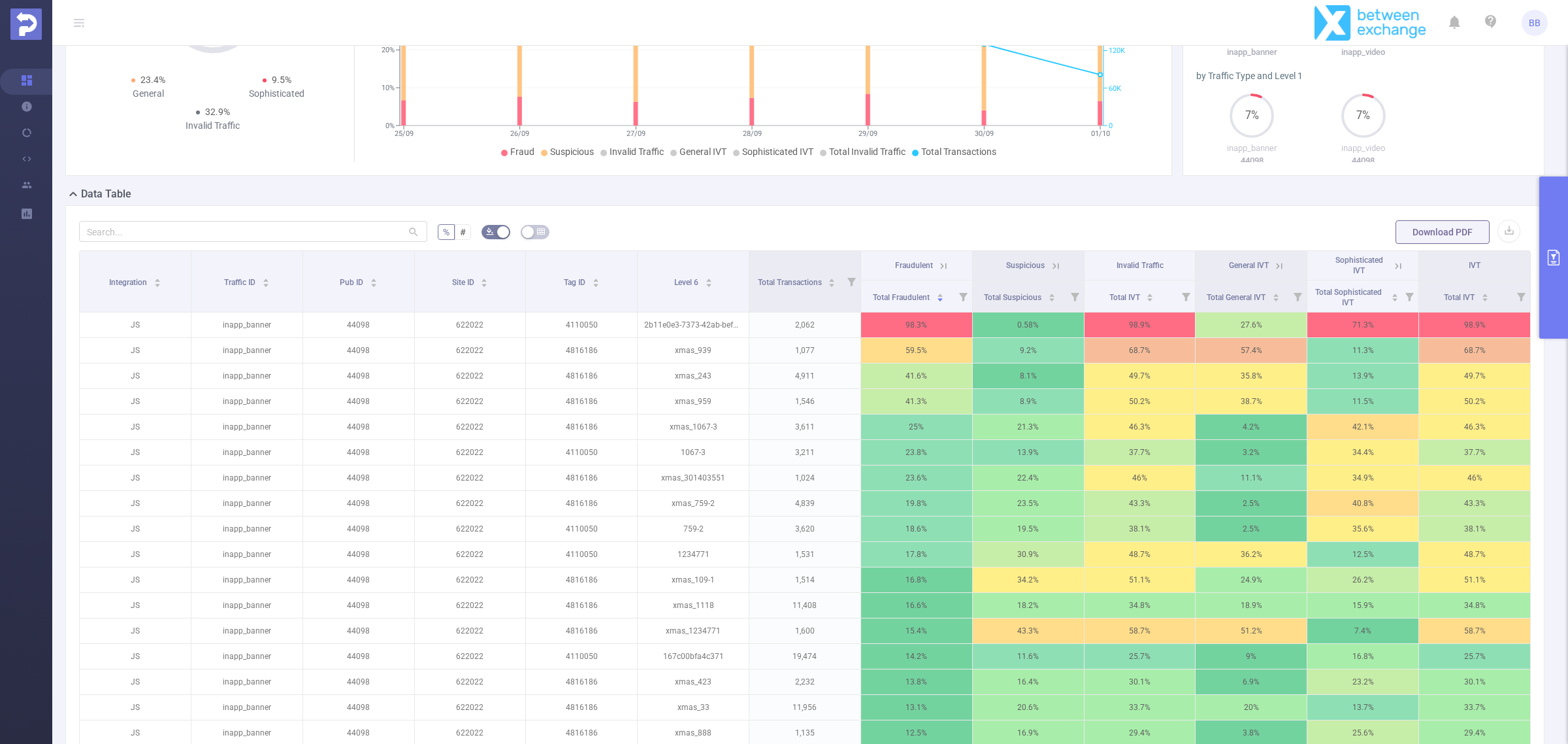
click at [939, 267] on icon at bounding box center [943, 266] width 12 height 12
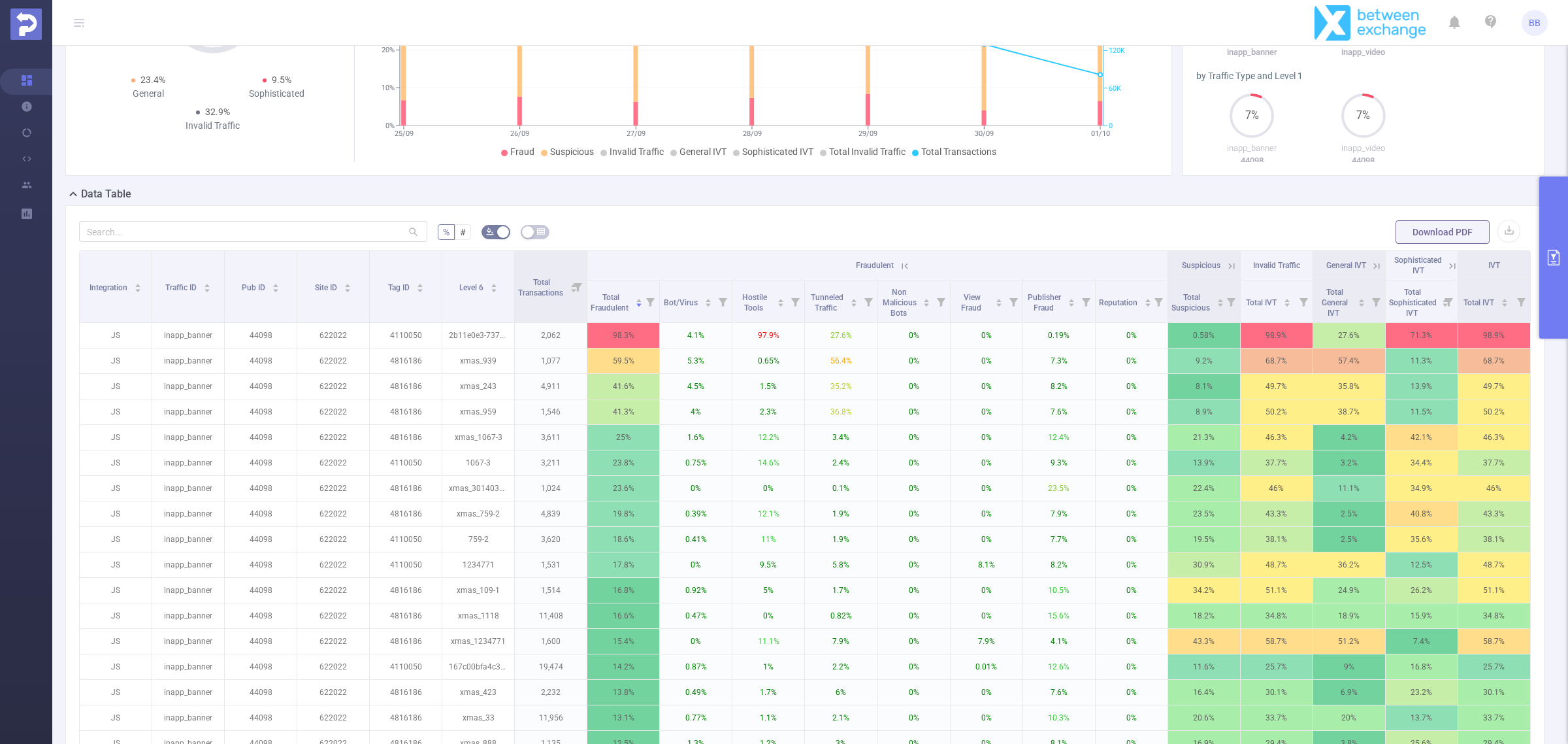
click at [902, 267] on icon at bounding box center [905, 265] width 6 height 6
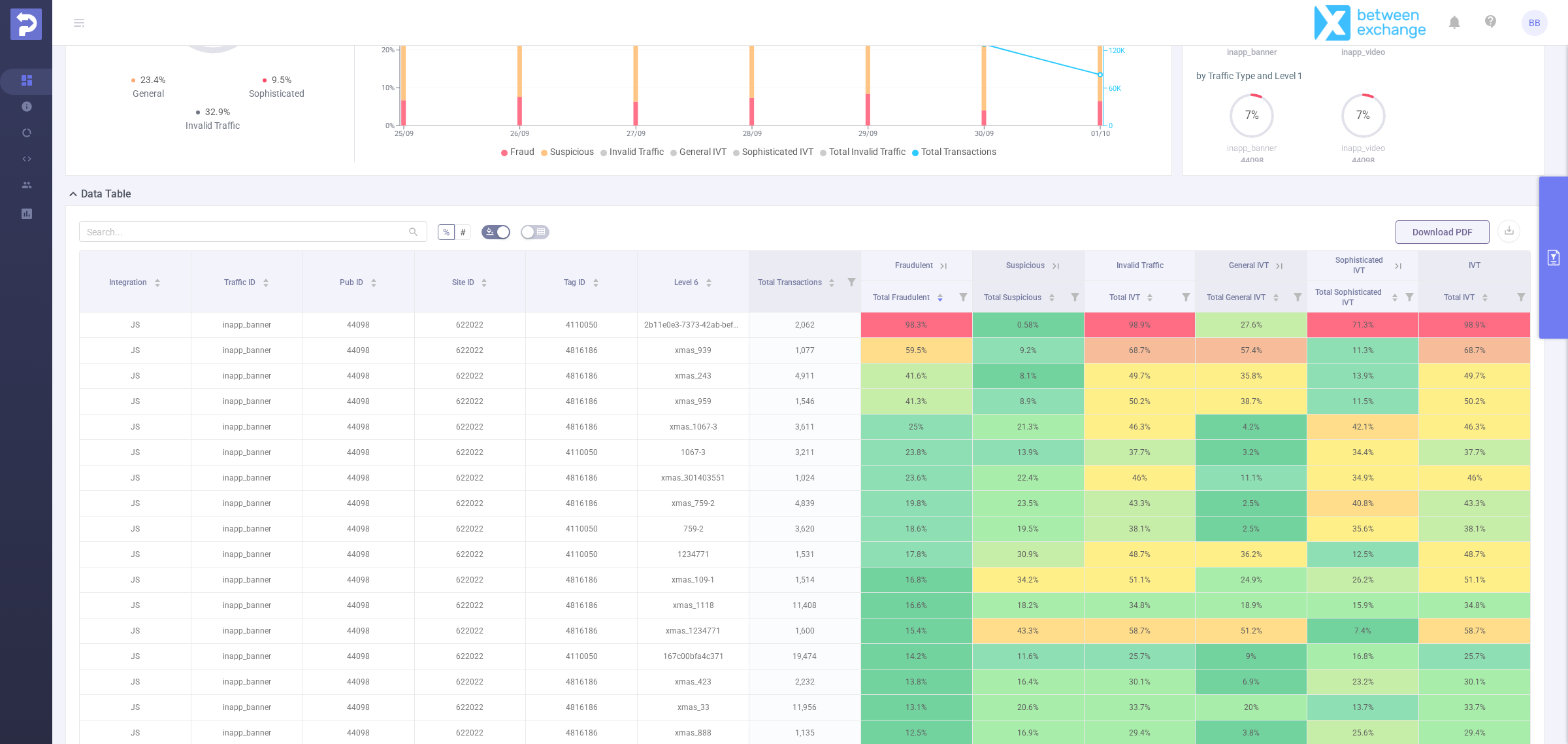
click at [1392, 265] on icon at bounding box center [1398, 266] width 12 height 12
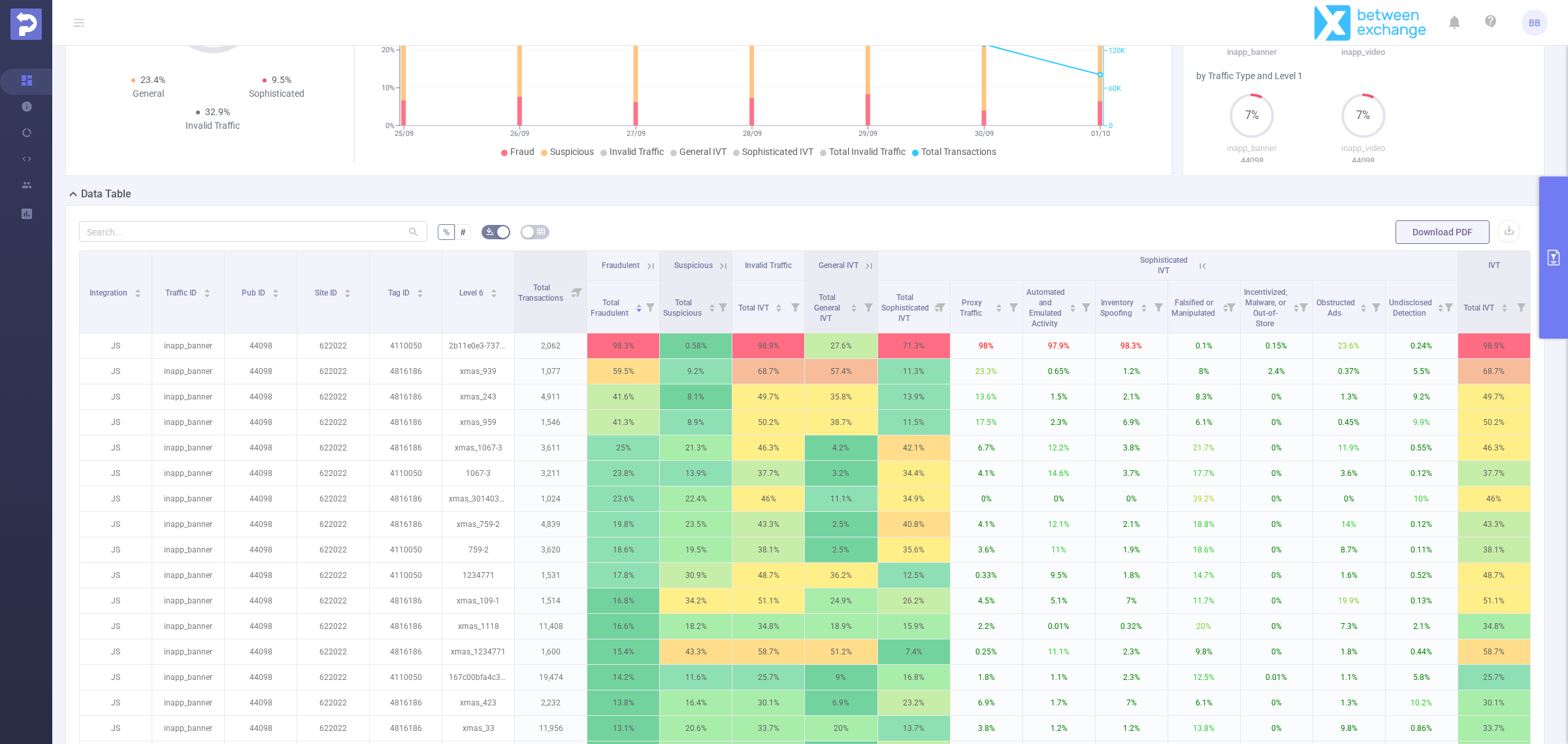
click at [1200, 266] on th "Sophisticated IVT" at bounding box center [1167, 265] width 580 height 29
click at [1197, 266] on icon at bounding box center [1203, 266] width 12 height 12
